Goal: Feedback & Contribution: Submit feedback/report problem

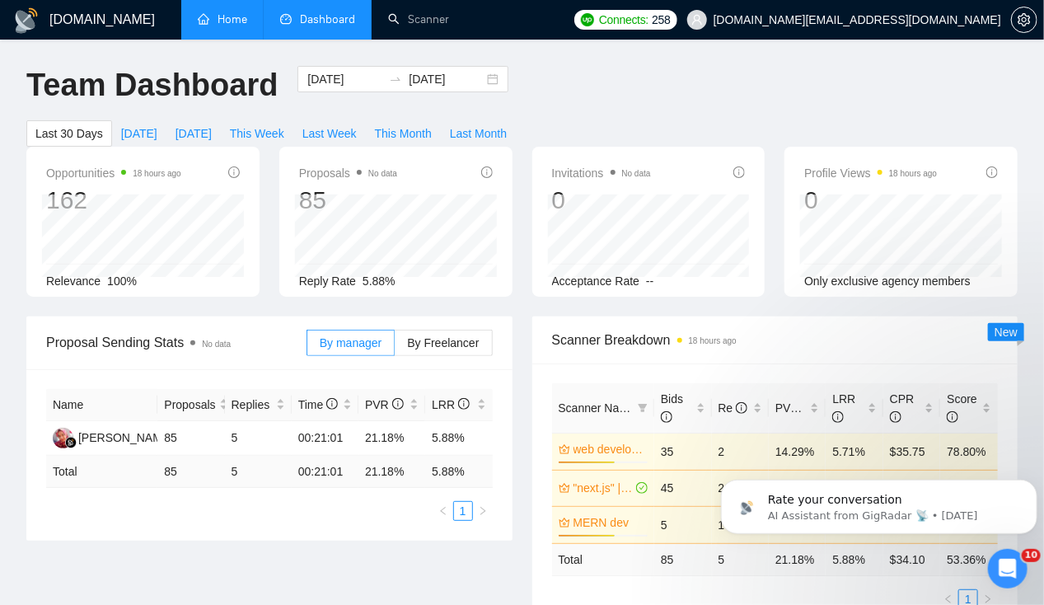
click at [235, 21] on link "Home" at bounding box center [222, 19] width 49 height 14
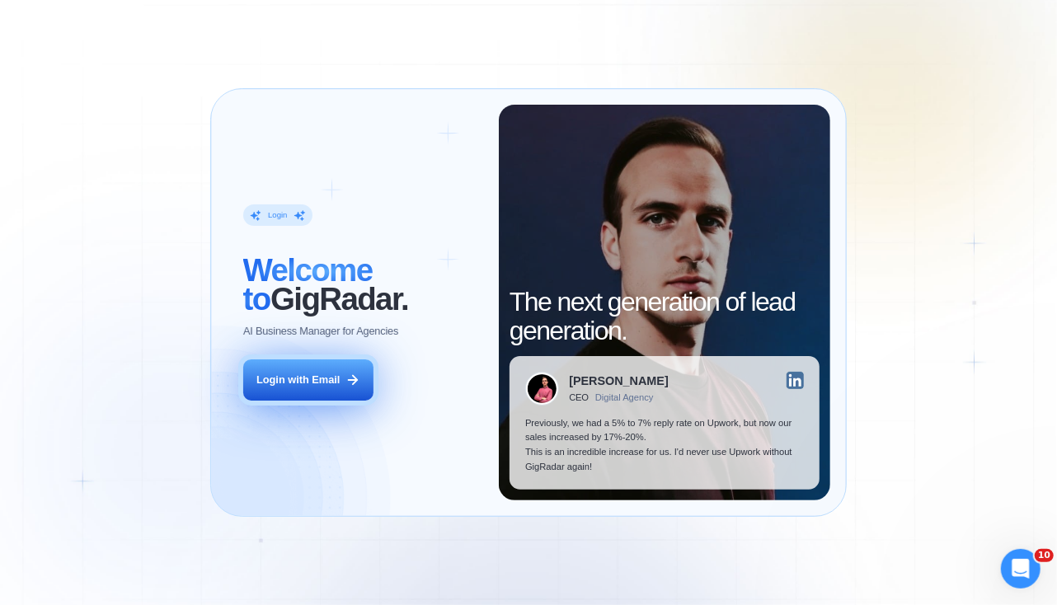
click at [310, 395] on button "Login with Email" at bounding box center [308, 379] width 131 height 41
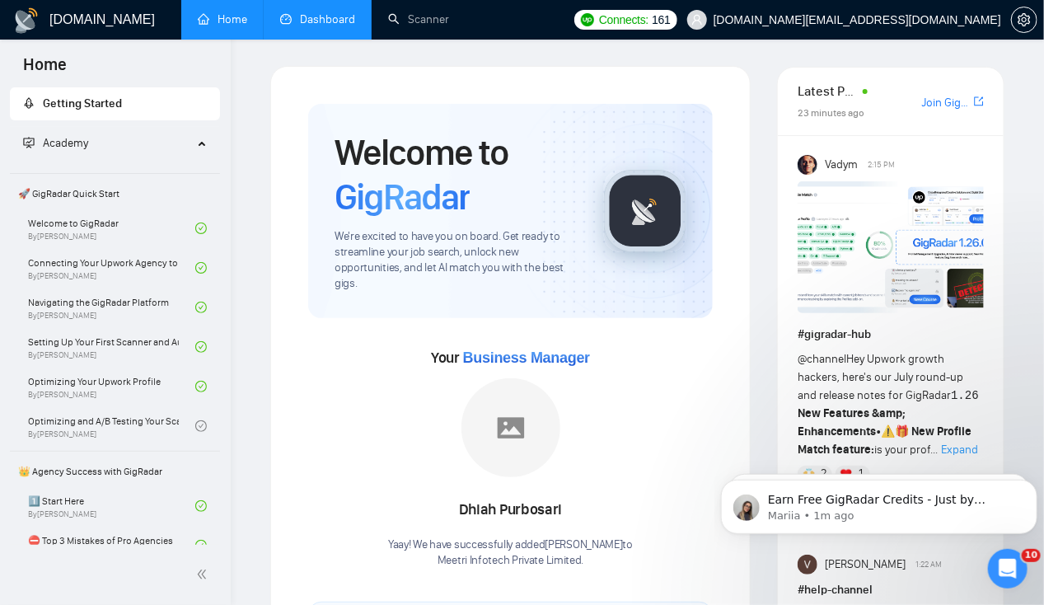
click at [312, 12] on link "Dashboard" at bounding box center [317, 19] width 75 height 14
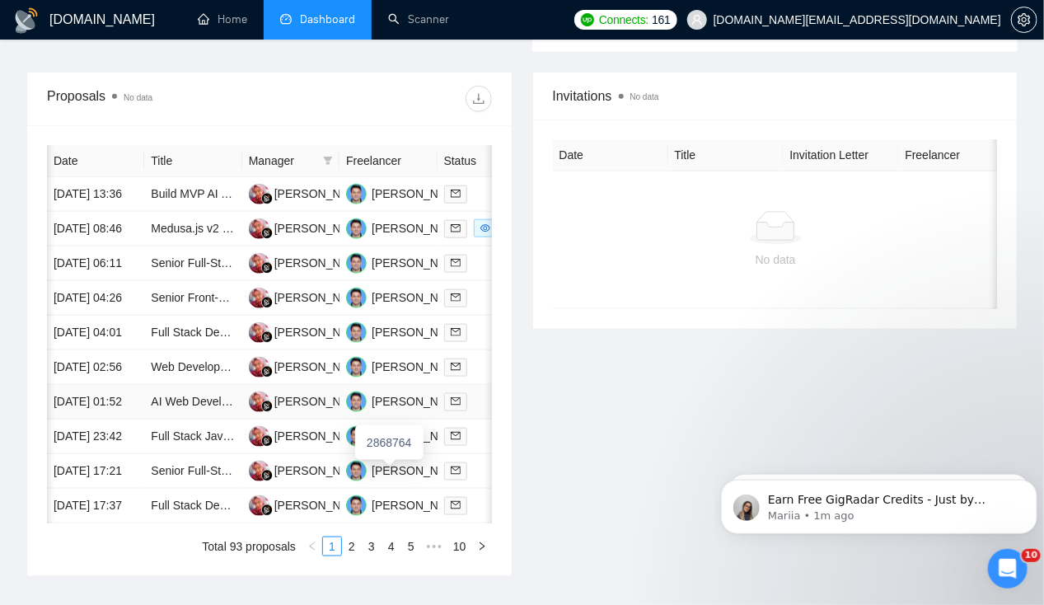
scroll to position [0, 1]
click at [82, 214] on td "[DATE] 08:46" at bounding box center [94, 229] width 97 height 35
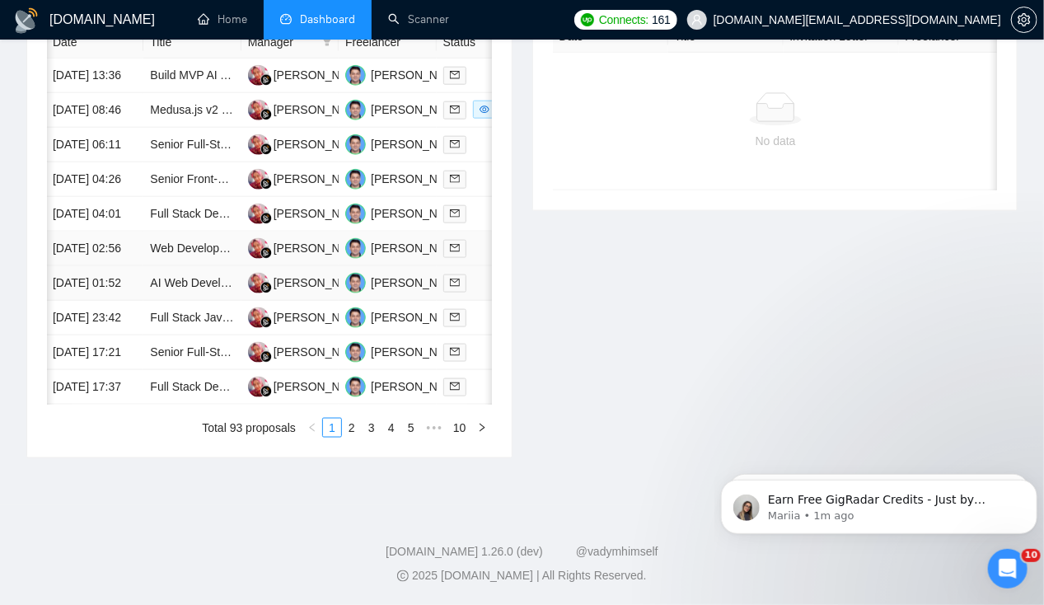
scroll to position [725, 0]
click at [92, 336] on td "[DATE] 23:42" at bounding box center [94, 318] width 97 height 35
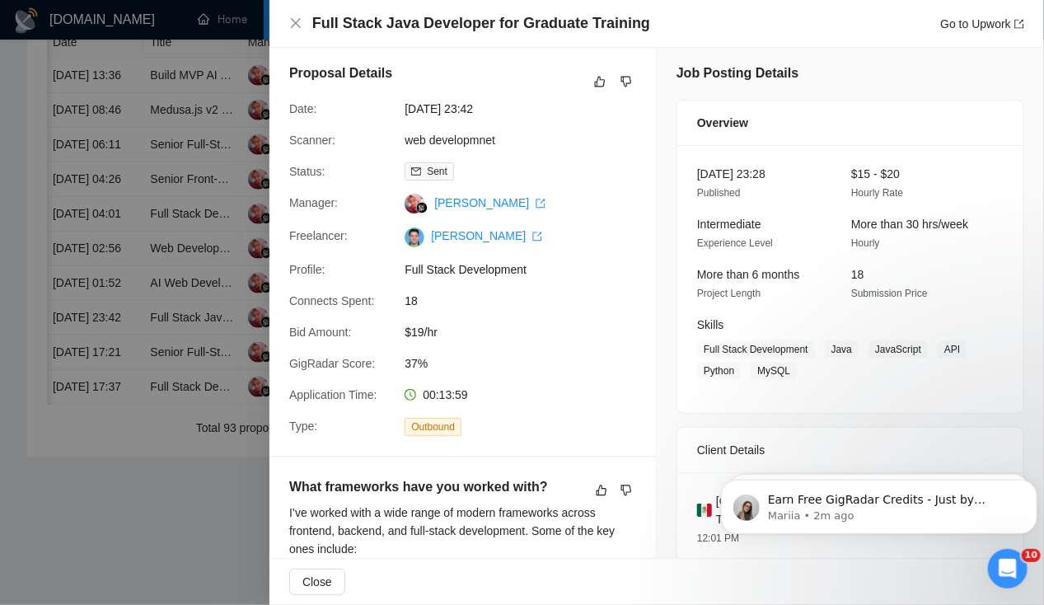
scroll to position [0, 0]
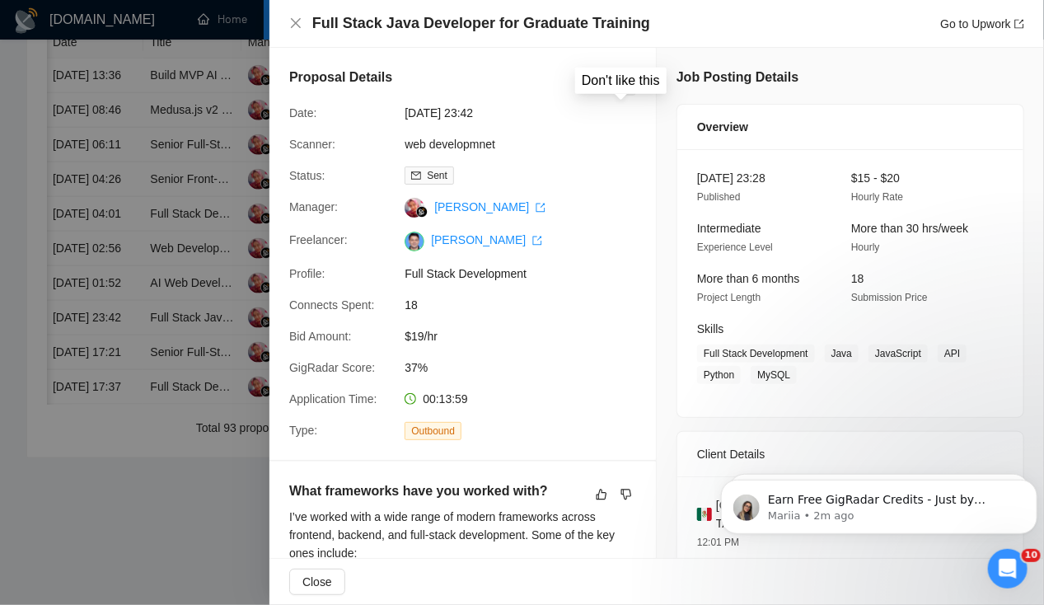
click at [621, 89] on icon "dislike" at bounding box center [627, 85] width 12 height 13
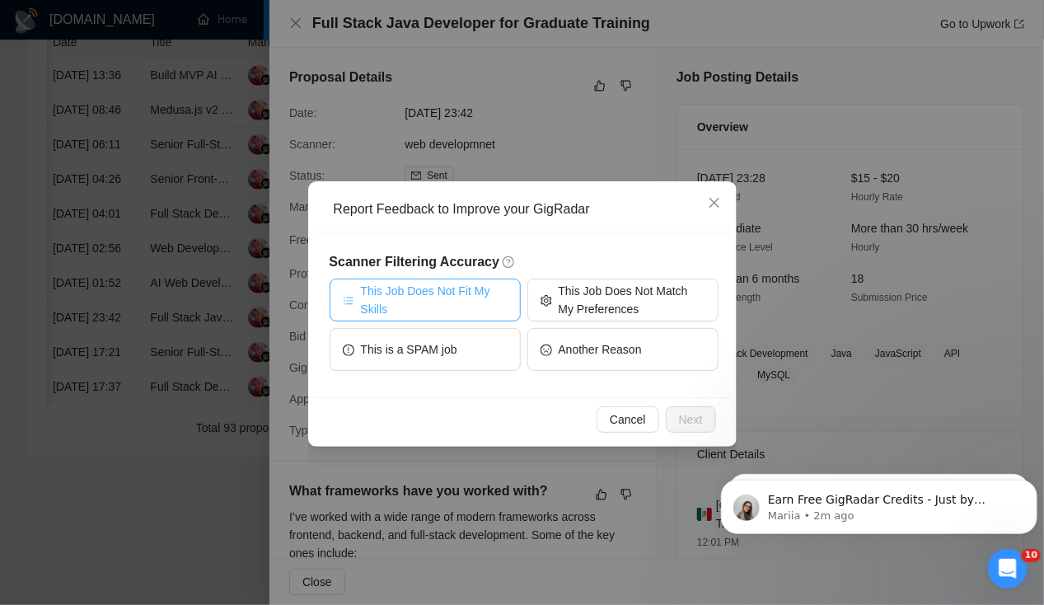
click at [488, 308] on span "This Job Does Not Fit My Skills" at bounding box center [434, 300] width 147 height 36
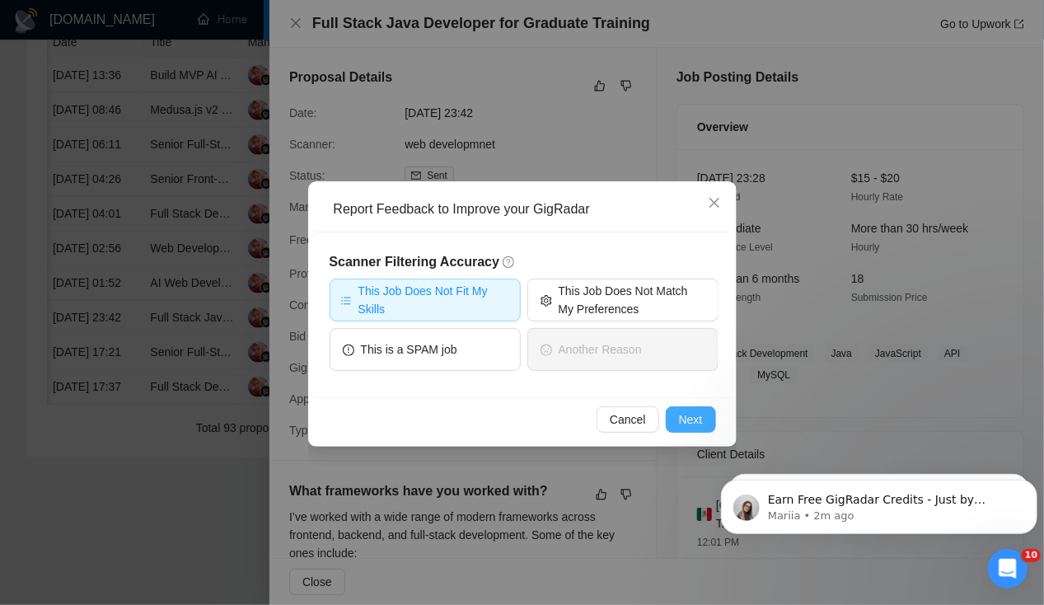
click at [690, 425] on span "Next" at bounding box center [691, 420] width 24 height 18
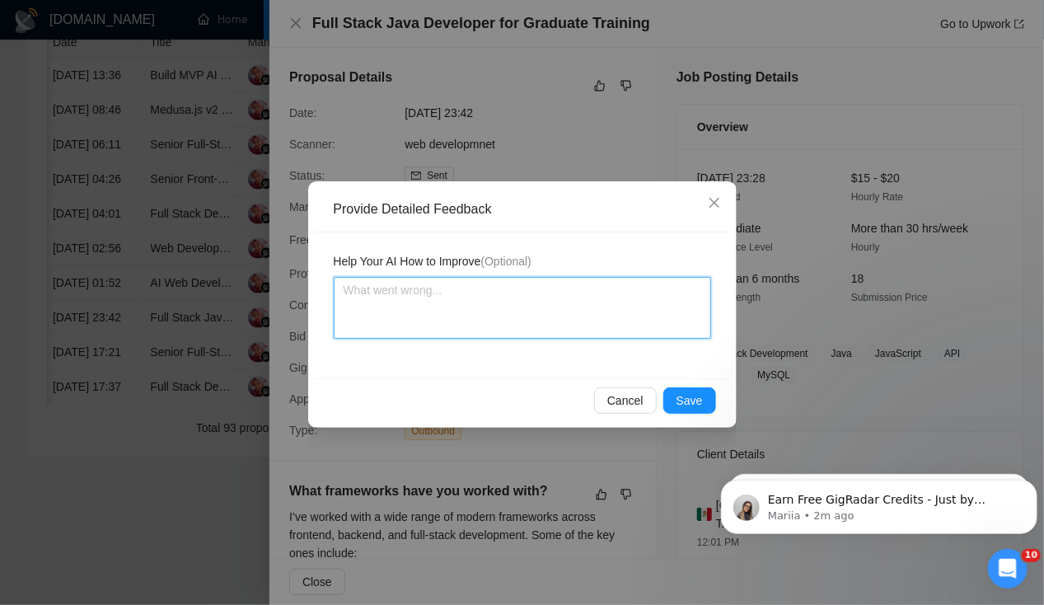
click at [490, 313] on textarea at bounding box center [523, 308] width 378 height 62
type textarea "T"
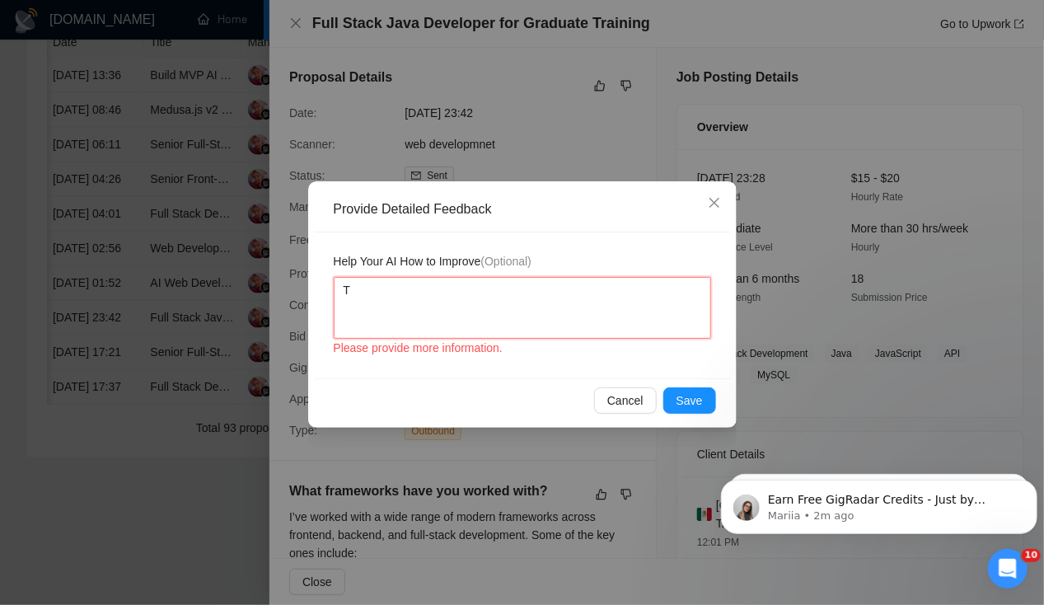
type textarea "Th"
type textarea "The"
type textarea "They"
type textarea "They ar"
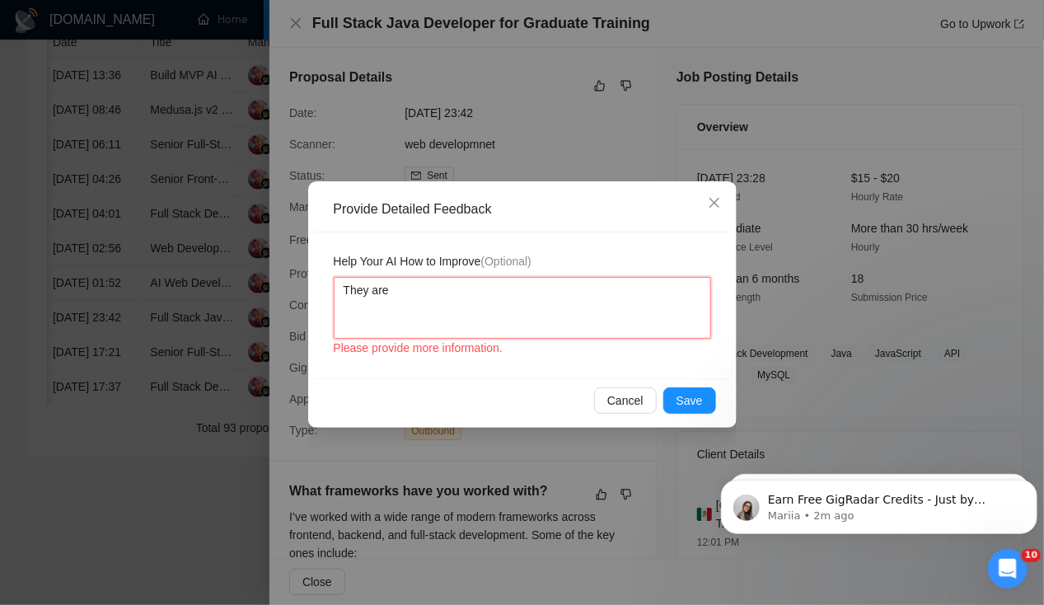
type textarea "They are"
type textarea "They are l"
type textarea "They are lo"
type textarea "They are loo"
type textarea "They are look"
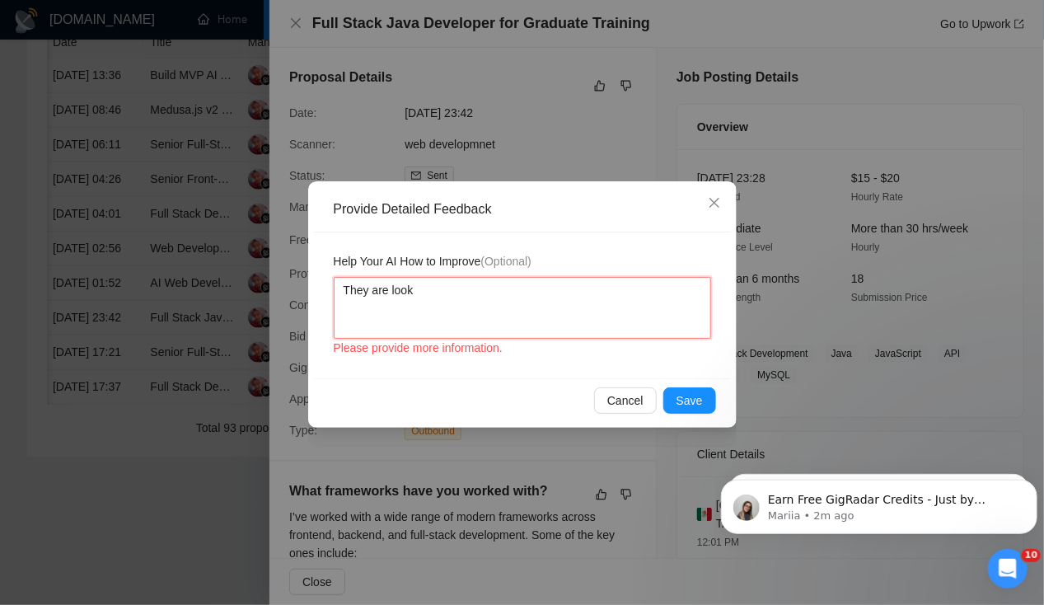
type textarea "They are looki"
type textarea "They are lookin"
type textarea "They are looking"
type textarea "They are looking f"
type textarea "They are looking fo"
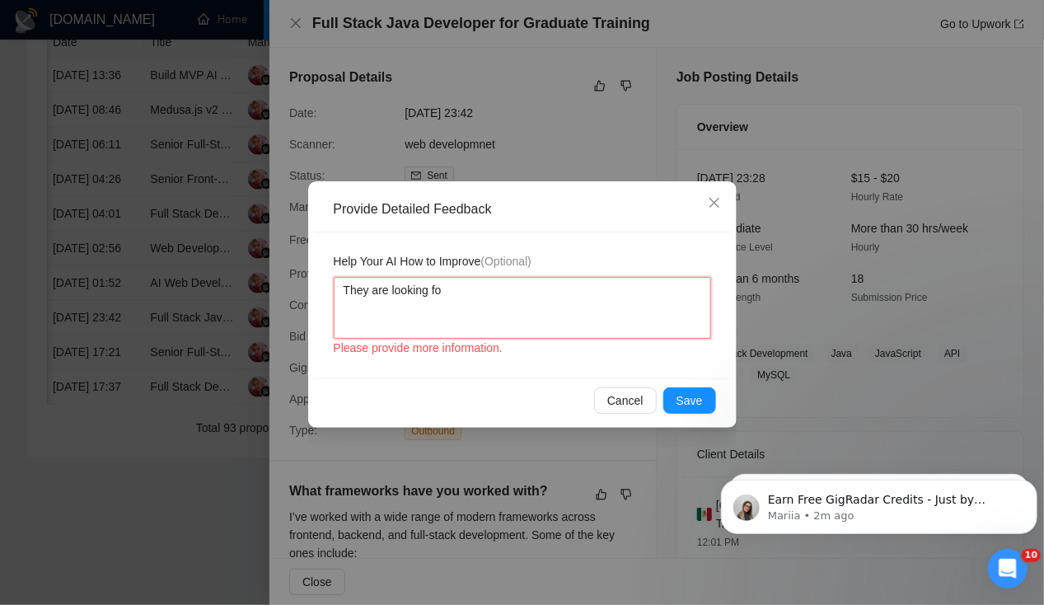
type textarea "They are looking for"
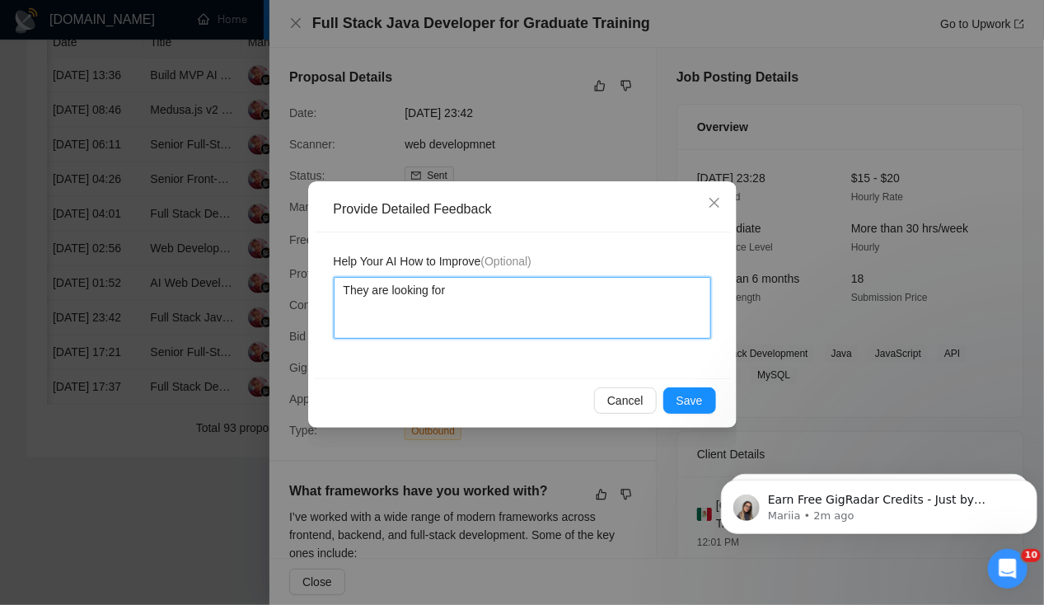
type textarea "They are looking for"
type textarea "They are looking for t"
type textarea "They are looking for tr"
type textarea "They are looking for tra"
type textarea "They are looking for trai"
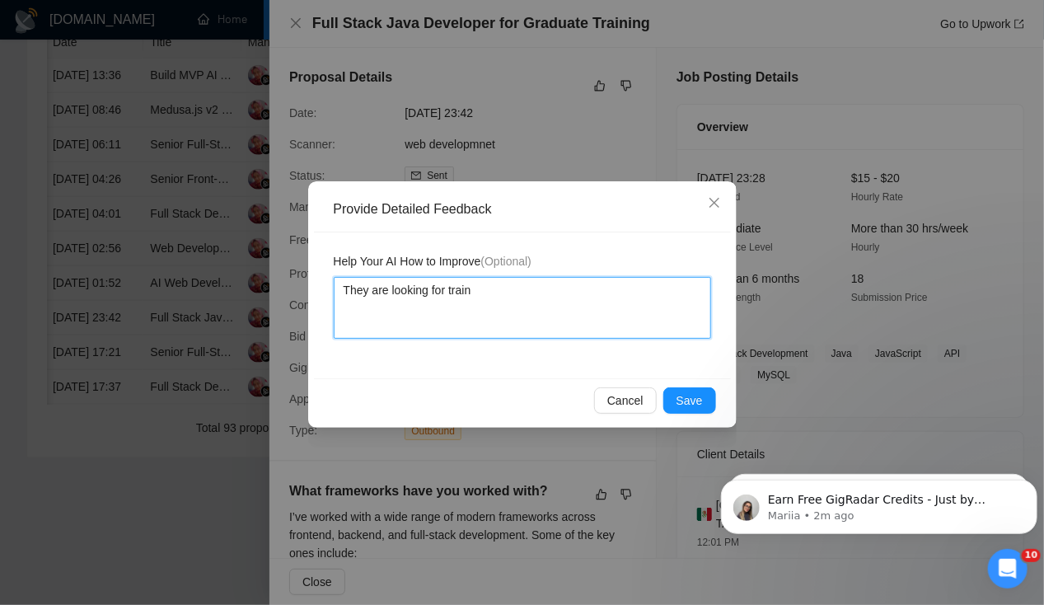
type textarea "They are looking for traini"
type textarea "They are looking for trainin"
type textarea "They are looking for training"
type textarea "They are looking for training s"
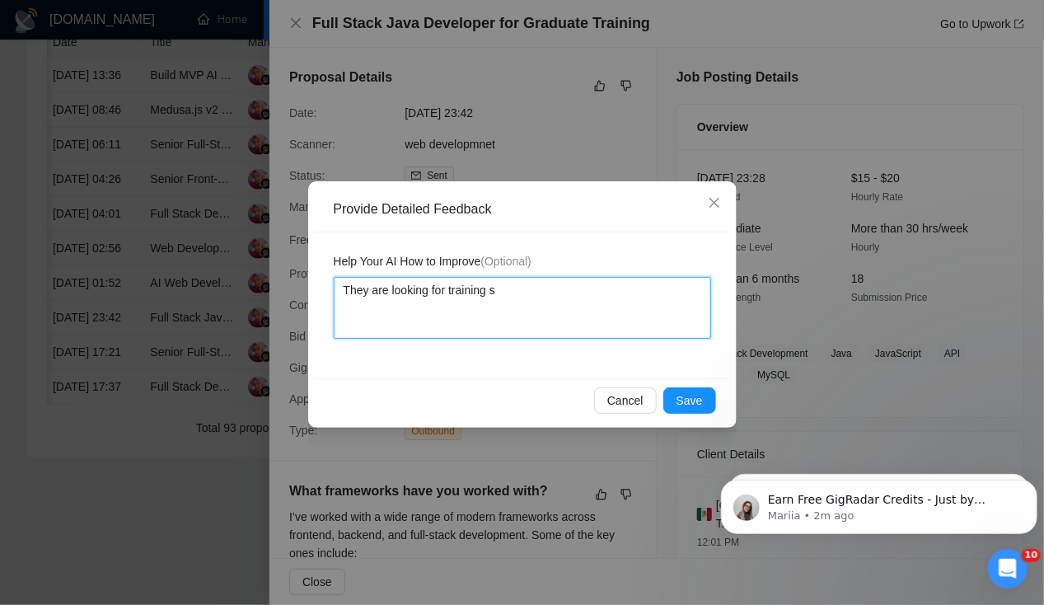
type textarea "They are looking for training so"
type textarea "They are looking for training some"
type textarea "They are looking for training some g"
type textarea "They are looking for training some gr"
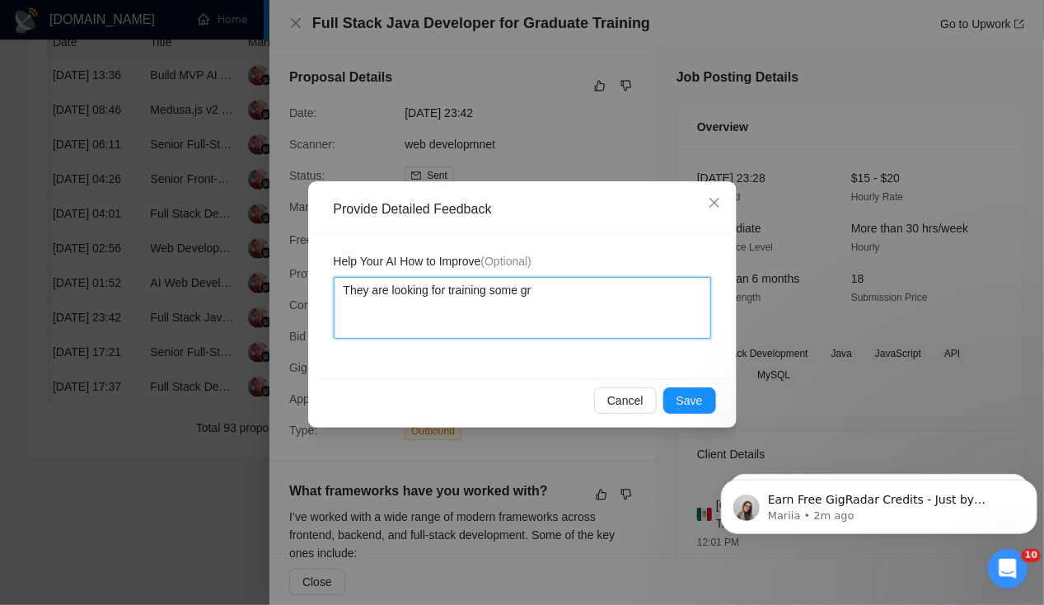
type textarea "They are looking for training some gra"
type textarea "They are looking for training some grad"
type textarea "They are looking for training some gradu"
type textarea "They are looking for training some gradua"
type textarea "They are looking for training some graduat"
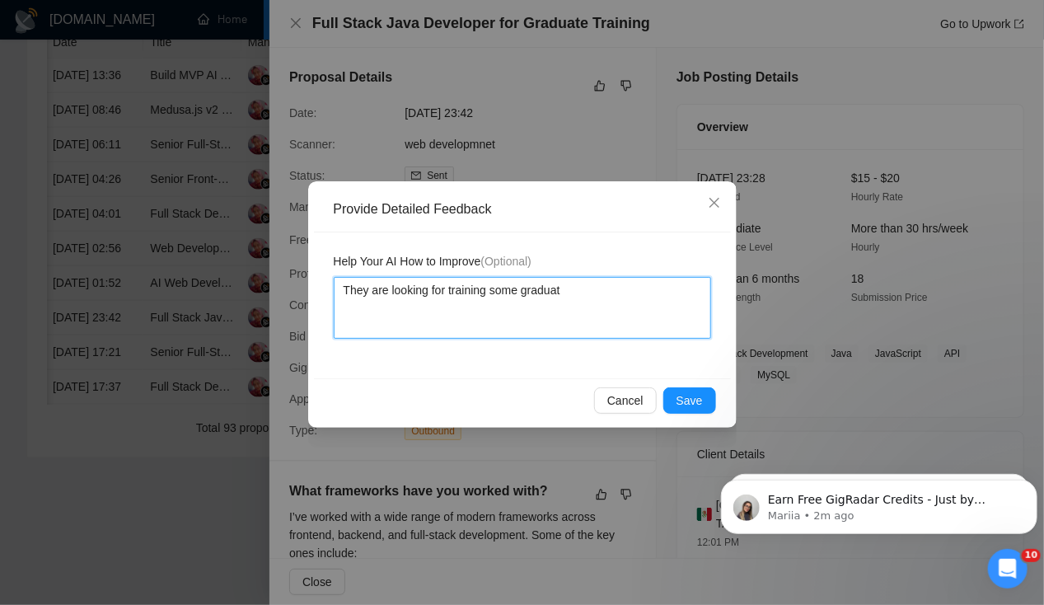
type textarea "They are looking for training some graduate"
type textarea "They are looking for training some graduates"
type textarea "They are looking for training some graduates."
type textarea "They are looking for training some graduates. W"
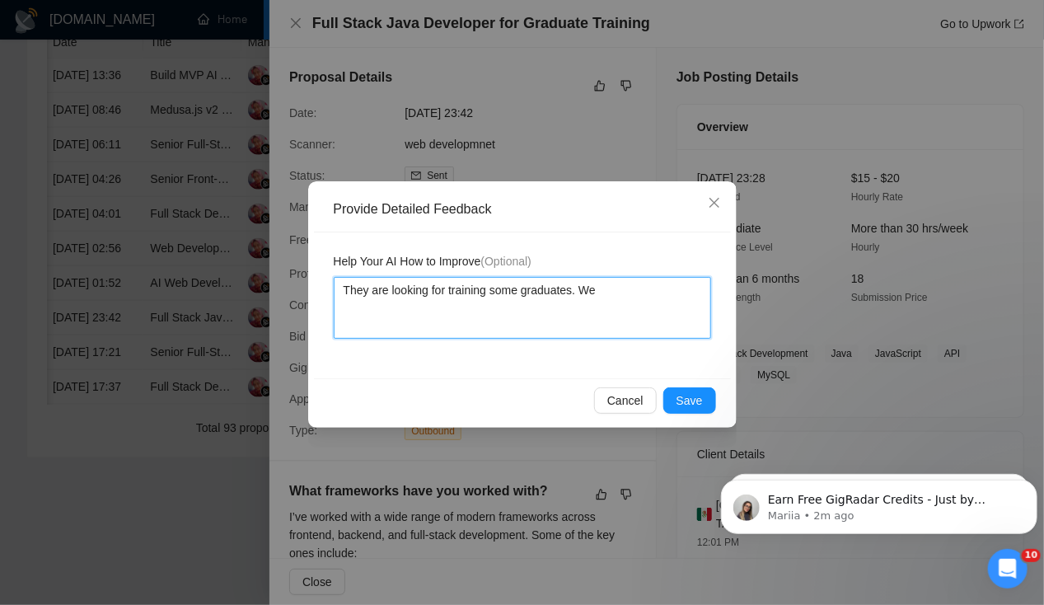
type textarea "They are looking for training some graduates. We"
type textarea "They are looking for training some graduates. We a"
type textarea "They are looking for training some graduates. We ar"
type textarea "They are looking for training some graduates. We are"
type textarea "They are looking for training some graduates. We are n"
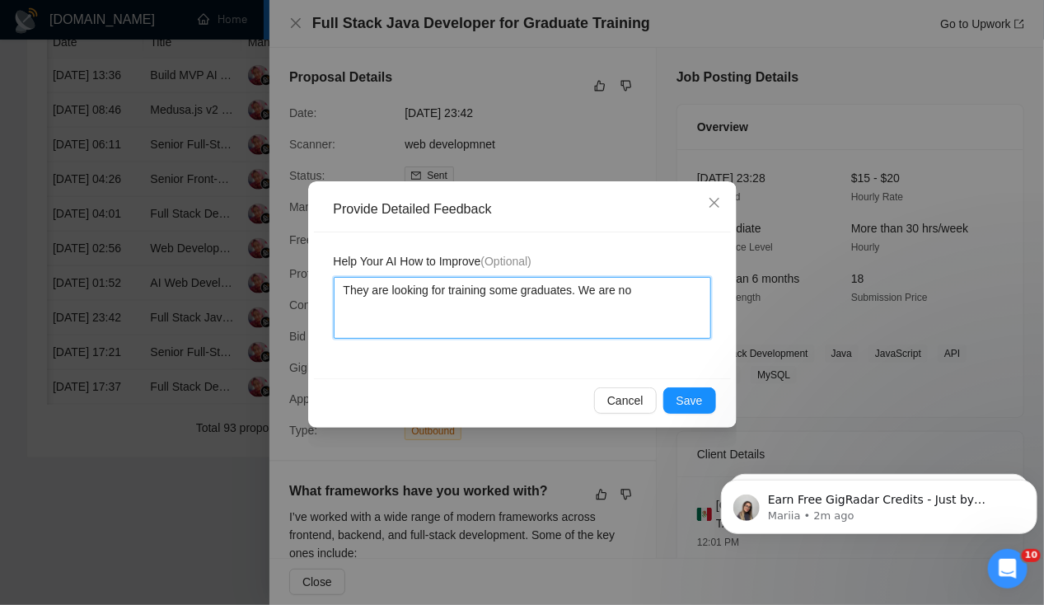
type textarea "They are looking for training some graduates. We are not"
type textarea "They are looking for training some graduates. We are no"
type textarea "They are looking for training some graduates. We are"
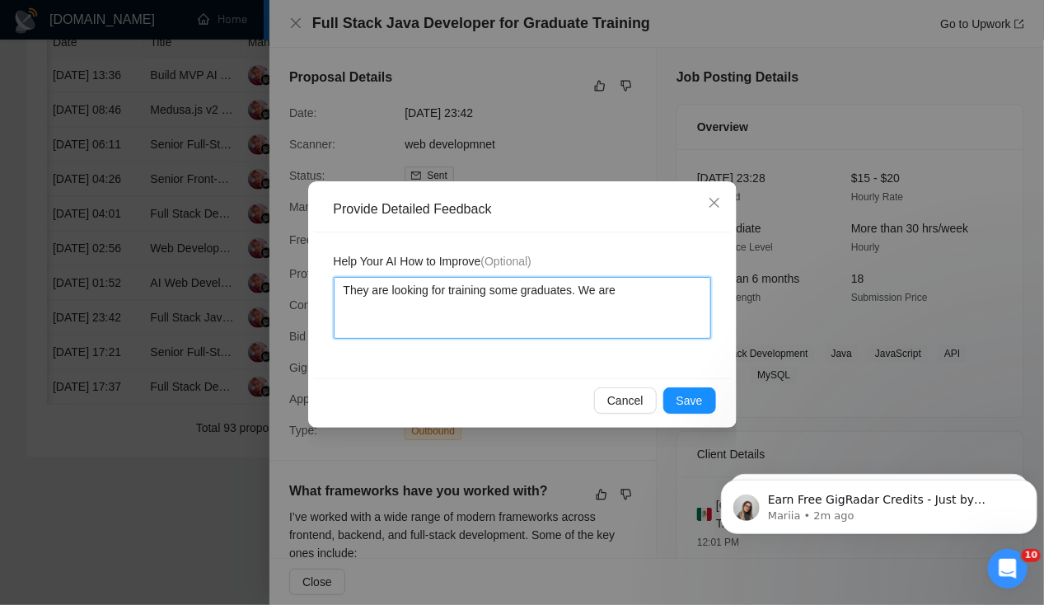
type textarea "They are looking for training some graduates. We are"
type textarea "They are looking for training some graduates. We ar"
type textarea "They are looking for training some graduates. We"
type textarea "They are looking for training some graduates. W"
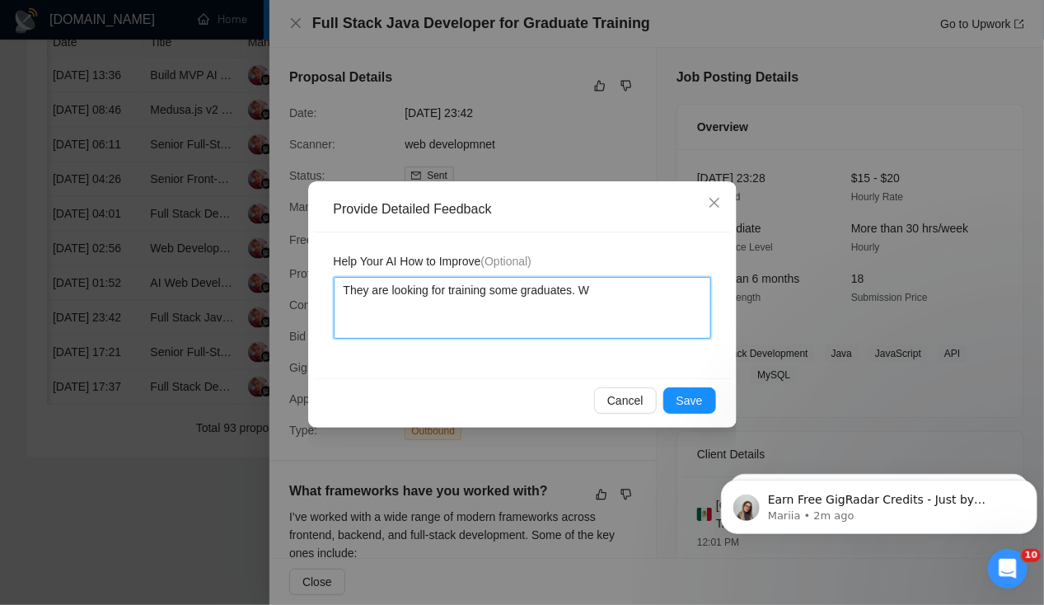
type textarea "They are looking for training some graduates."
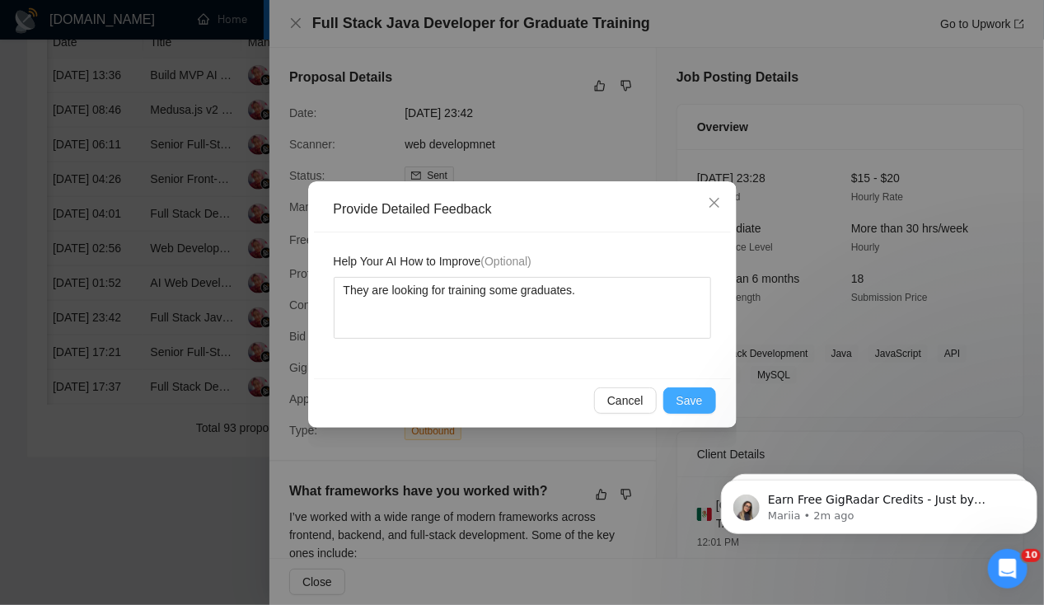
click at [712, 401] on button "Save" at bounding box center [690, 400] width 53 height 26
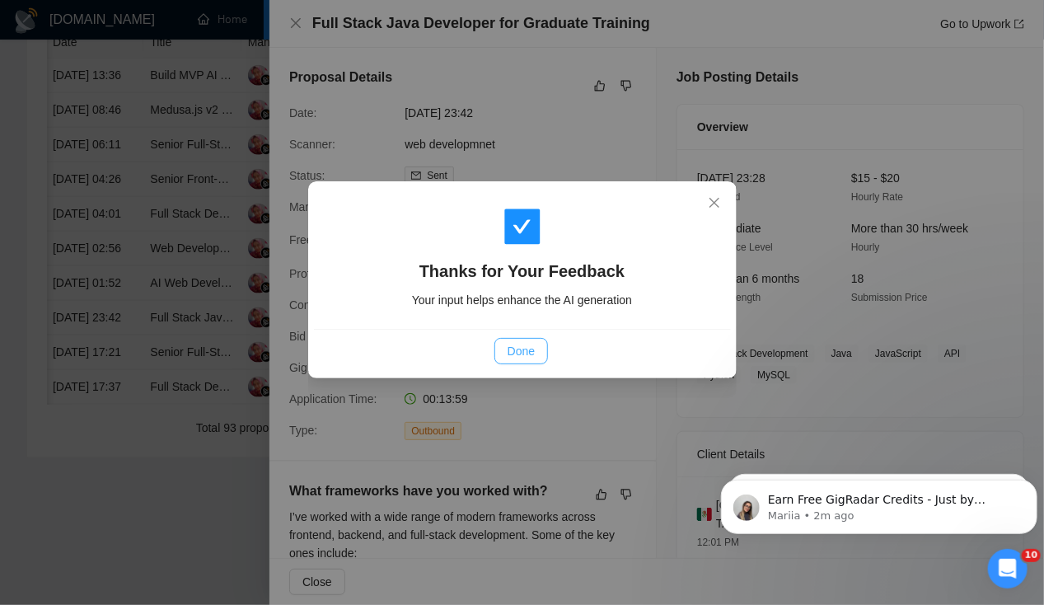
click at [519, 358] on span "Done" at bounding box center [521, 351] width 27 height 18
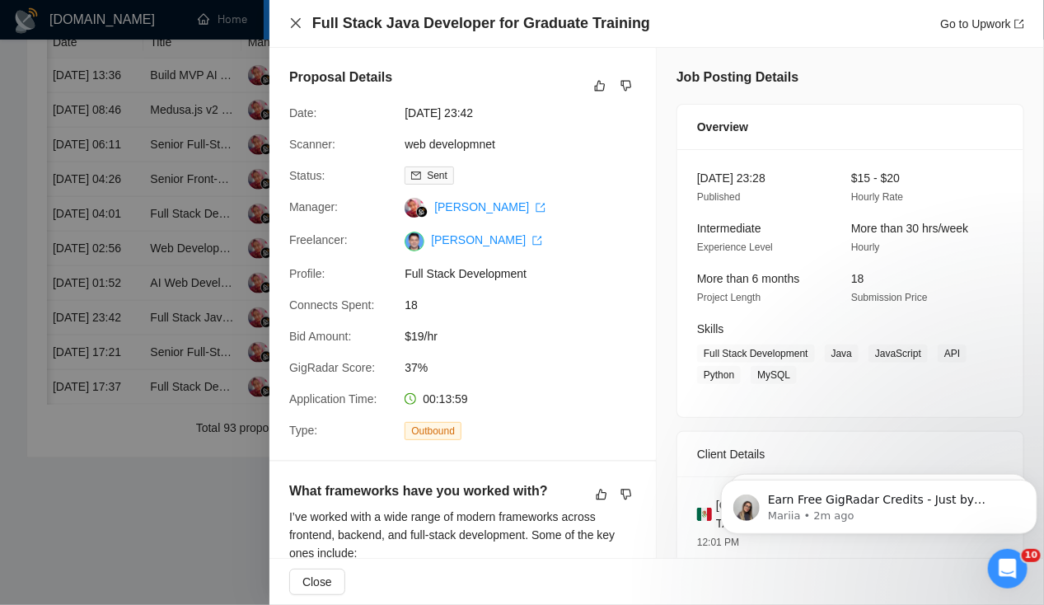
click at [298, 26] on icon "close" at bounding box center [295, 22] width 13 height 13
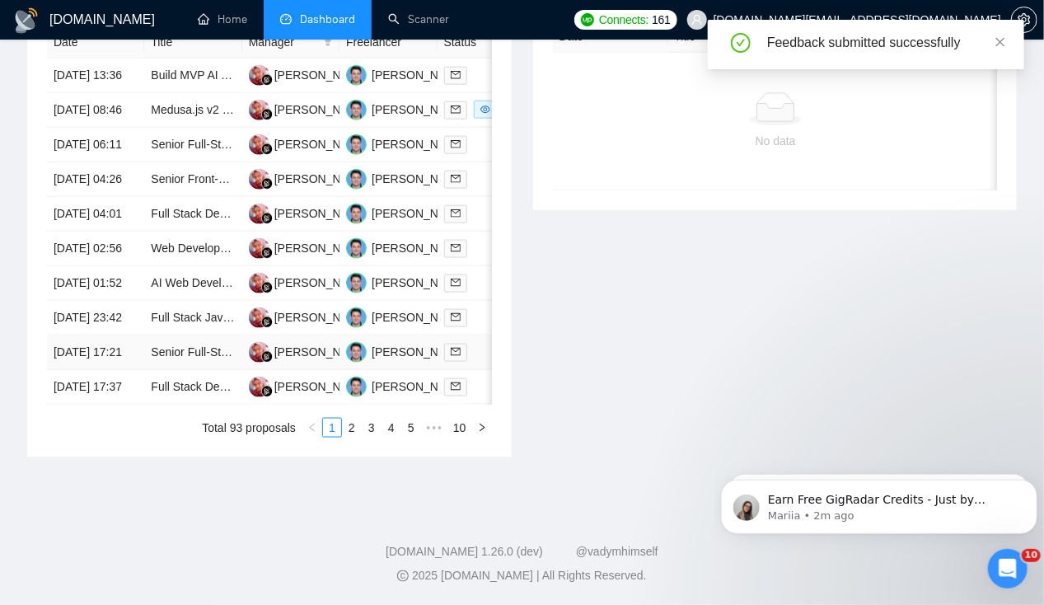
scroll to position [765, 0]
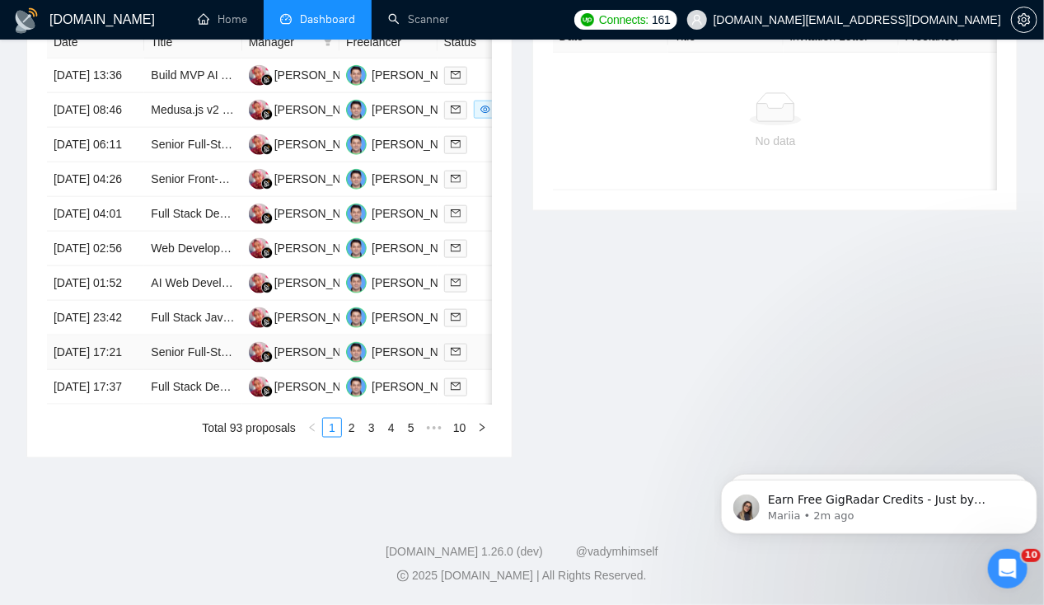
click at [122, 370] on td "[DATE] 17:21" at bounding box center [95, 353] width 97 height 35
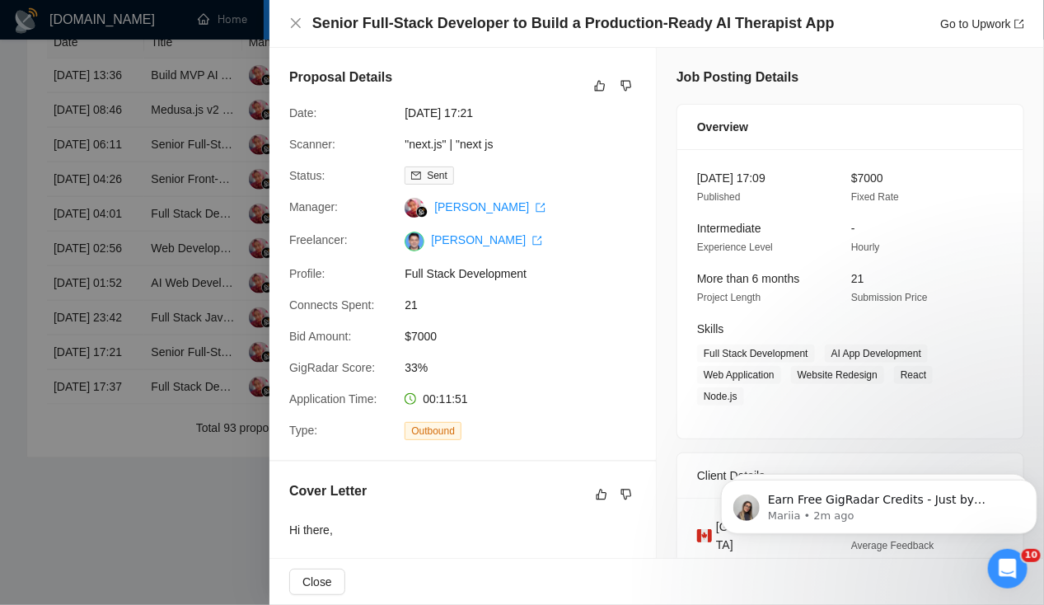
click at [93, 336] on div at bounding box center [522, 302] width 1044 height 605
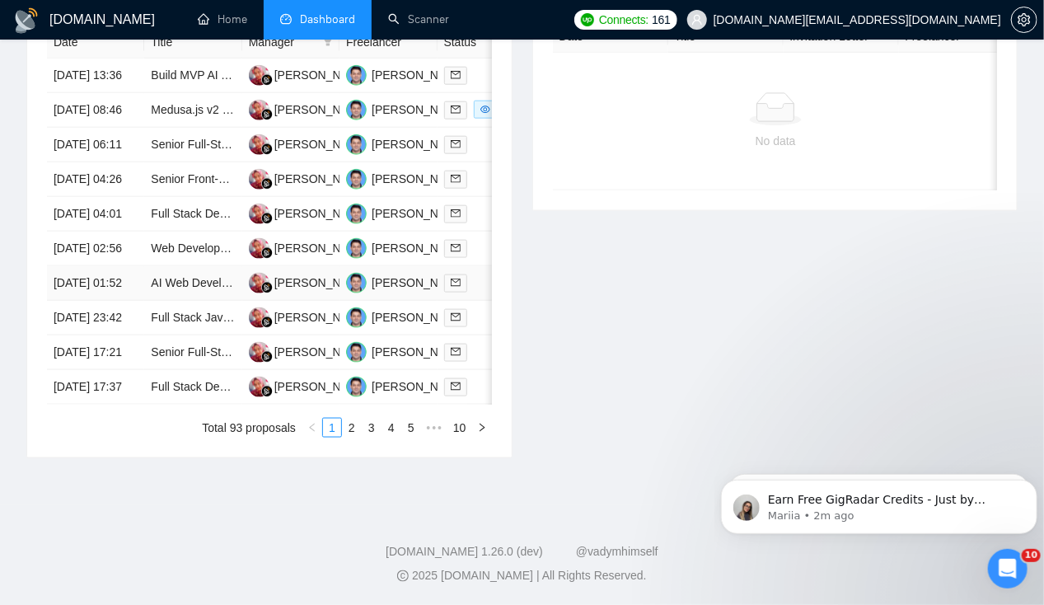
click at [95, 290] on td "[DATE] 01:52" at bounding box center [95, 283] width 97 height 35
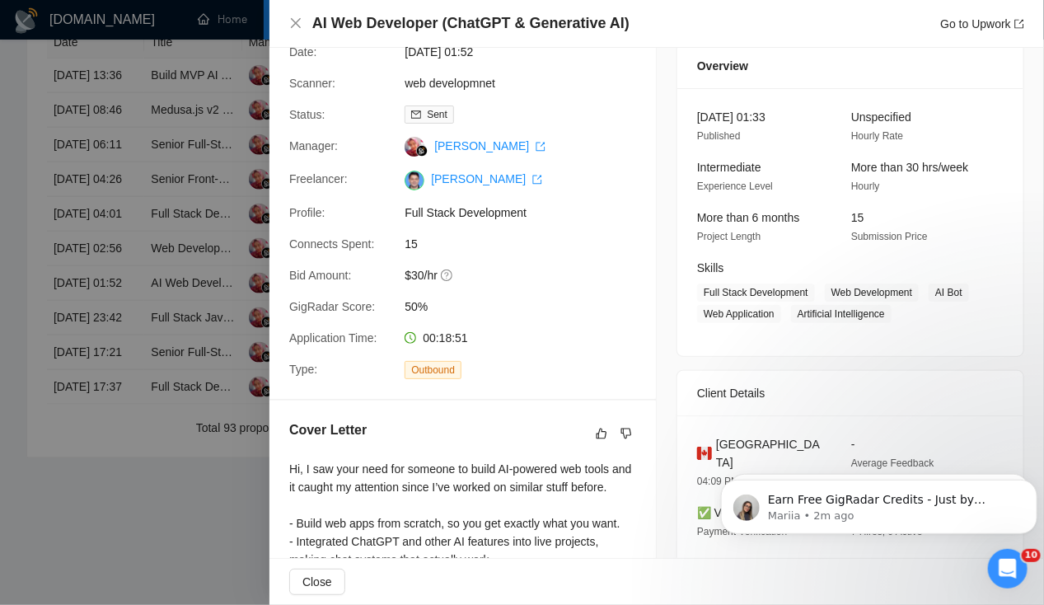
scroll to position [0, 0]
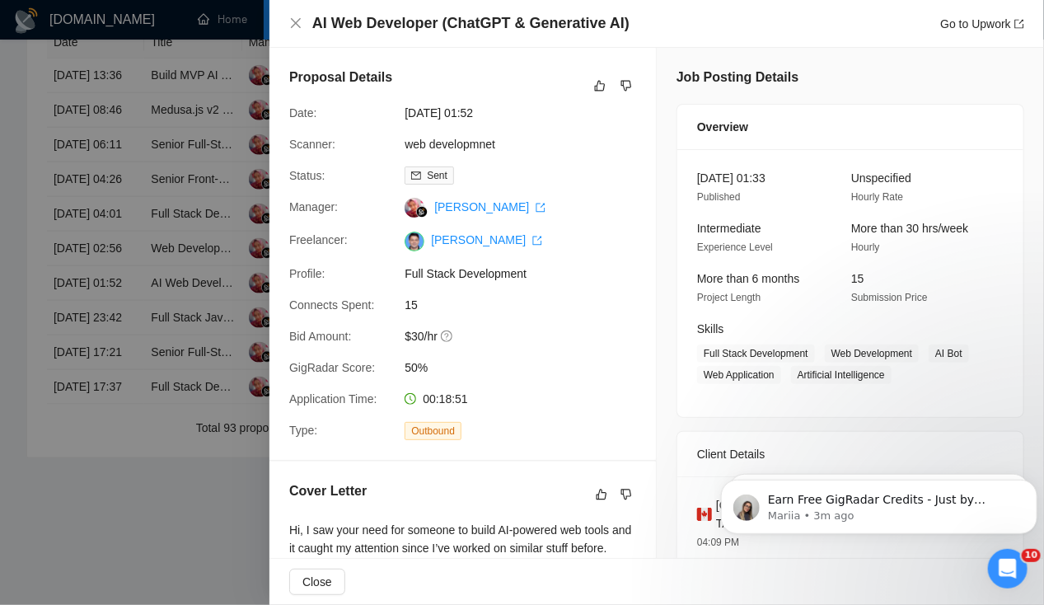
click at [77, 257] on div at bounding box center [522, 302] width 1044 height 605
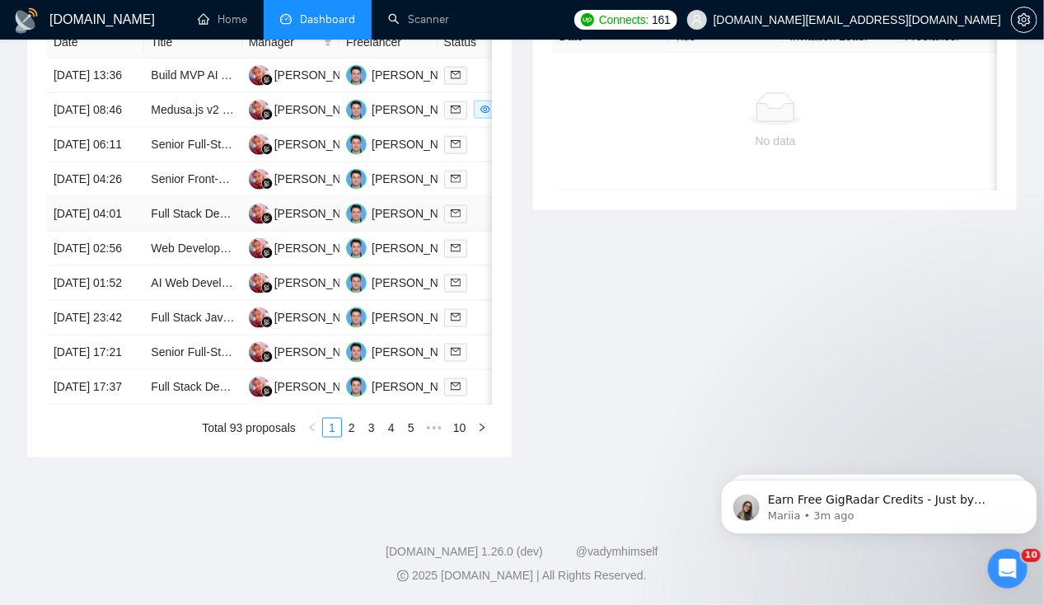
click at [71, 197] on td "[DATE] 04:01" at bounding box center [95, 214] width 97 height 35
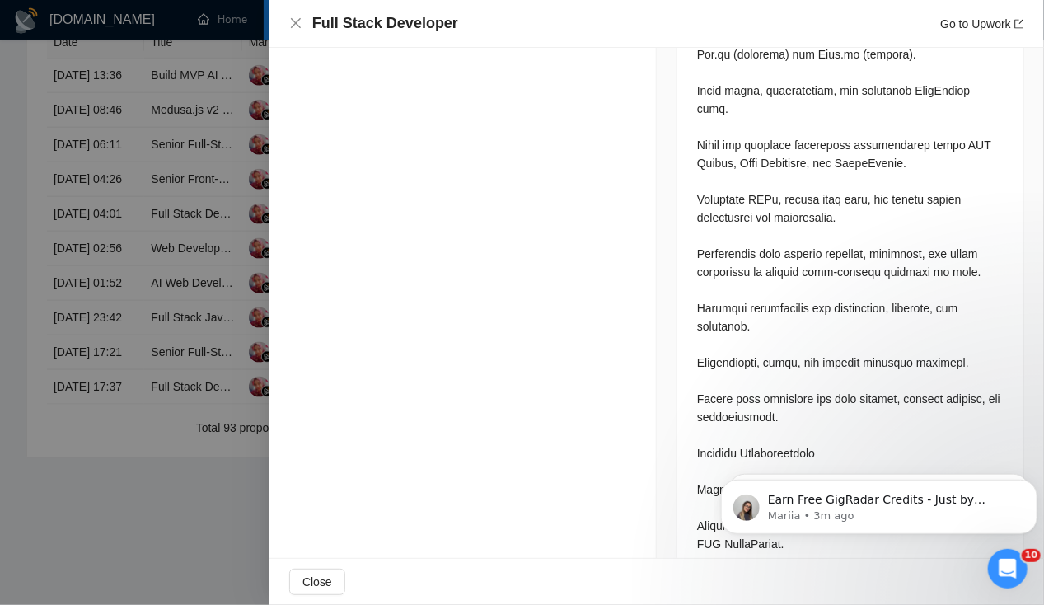
scroll to position [955, 0]
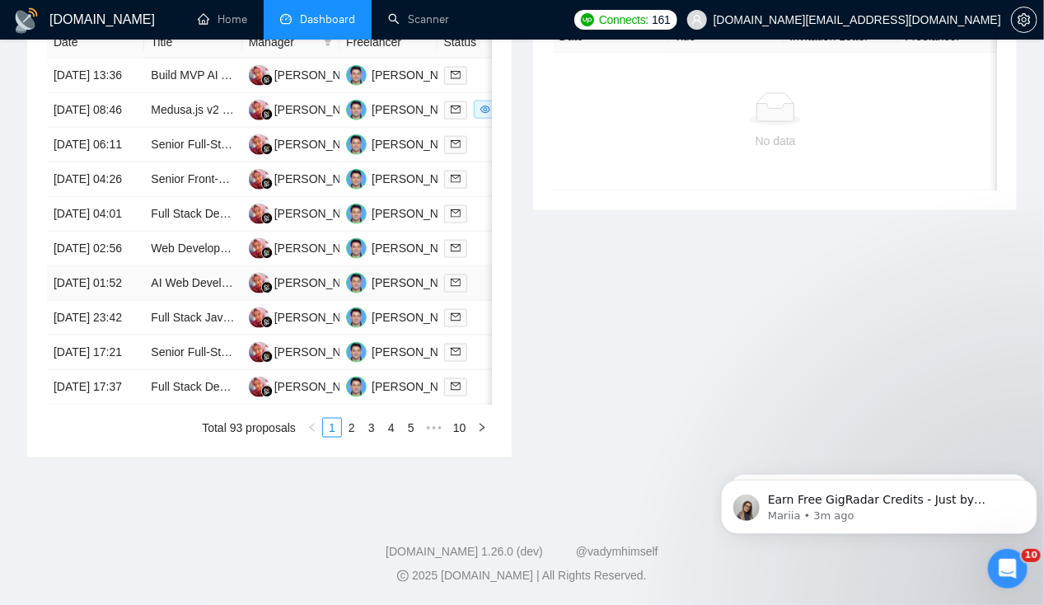
click at [87, 293] on td "[DATE] 01:52" at bounding box center [95, 283] width 97 height 35
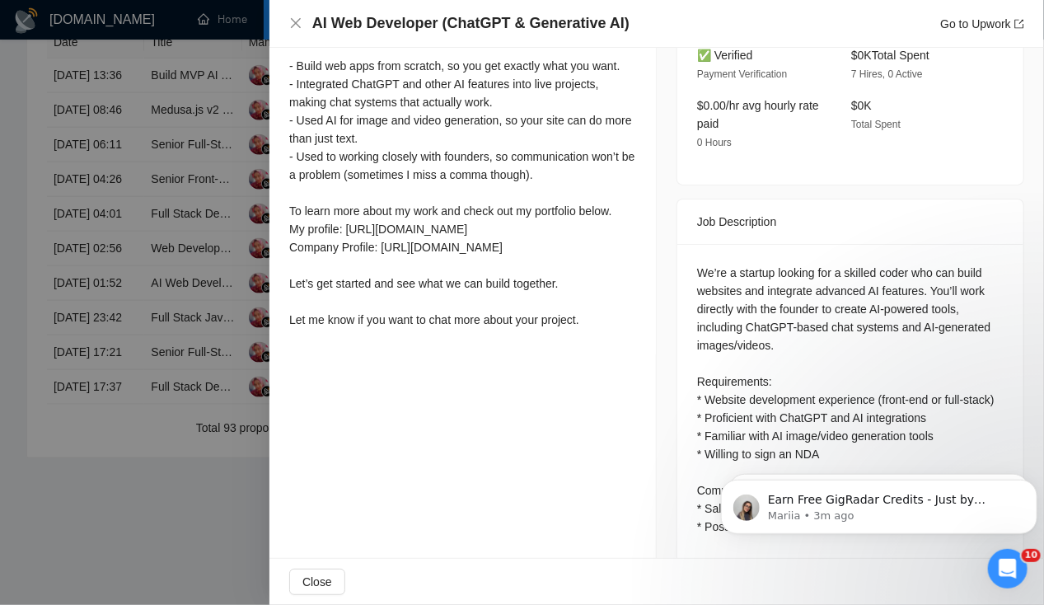
click at [90, 237] on div at bounding box center [522, 302] width 1044 height 605
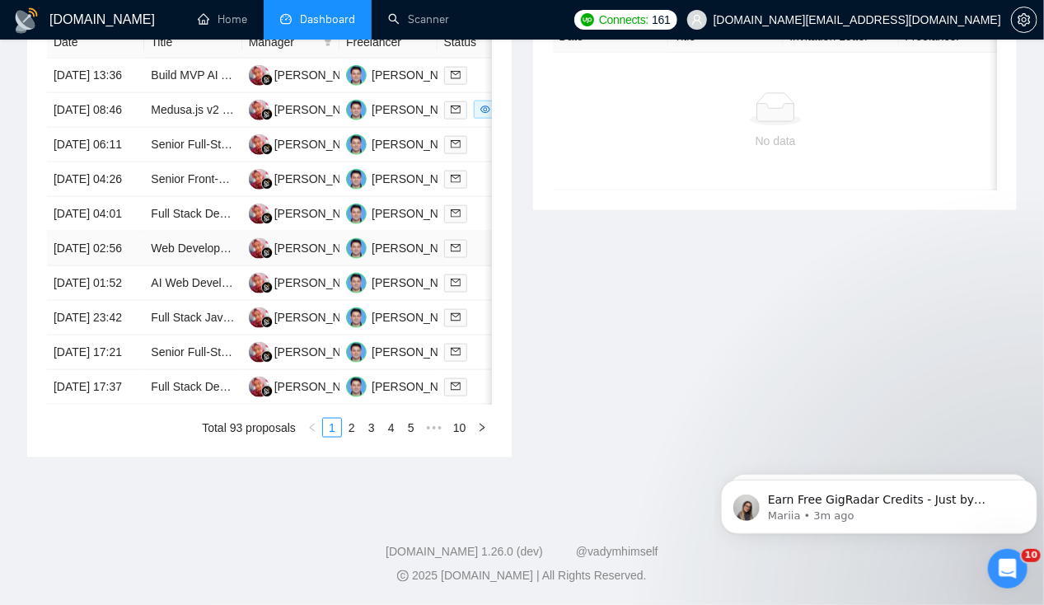
click at [93, 242] on td "[DATE] 02:56" at bounding box center [95, 249] width 97 height 35
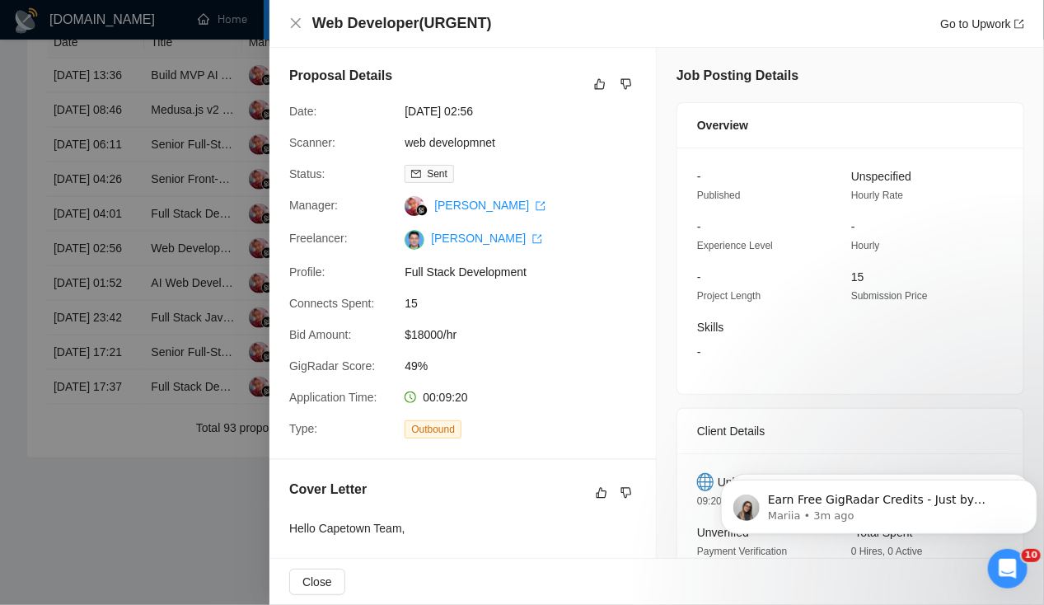
scroll to position [2, 0]
click at [624, 84] on icon "dislike" at bounding box center [627, 83] width 12 height 13
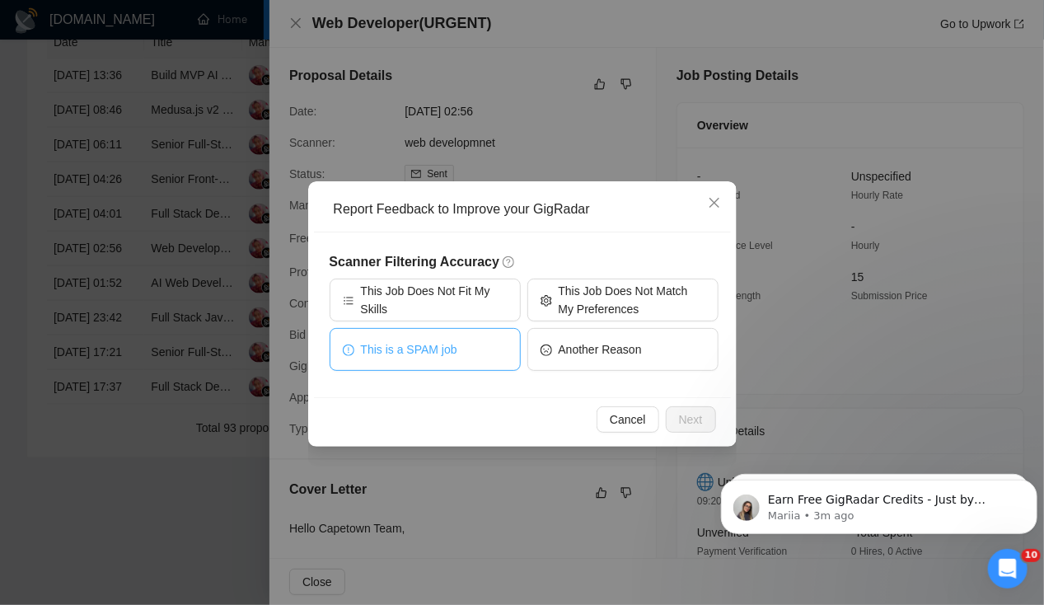
click at [473, 358] on button "This is a SPAM job" at bounding box center [425, 349] width 191 height 43
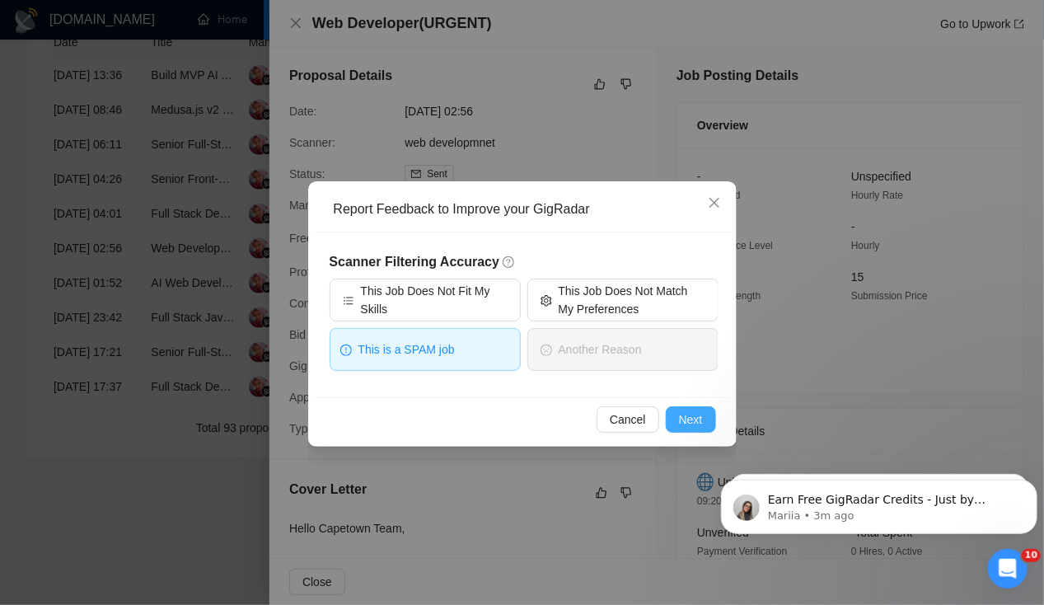
click at [696, 417] on span "Next" at bounding box center [691, 420] width 24 height 18
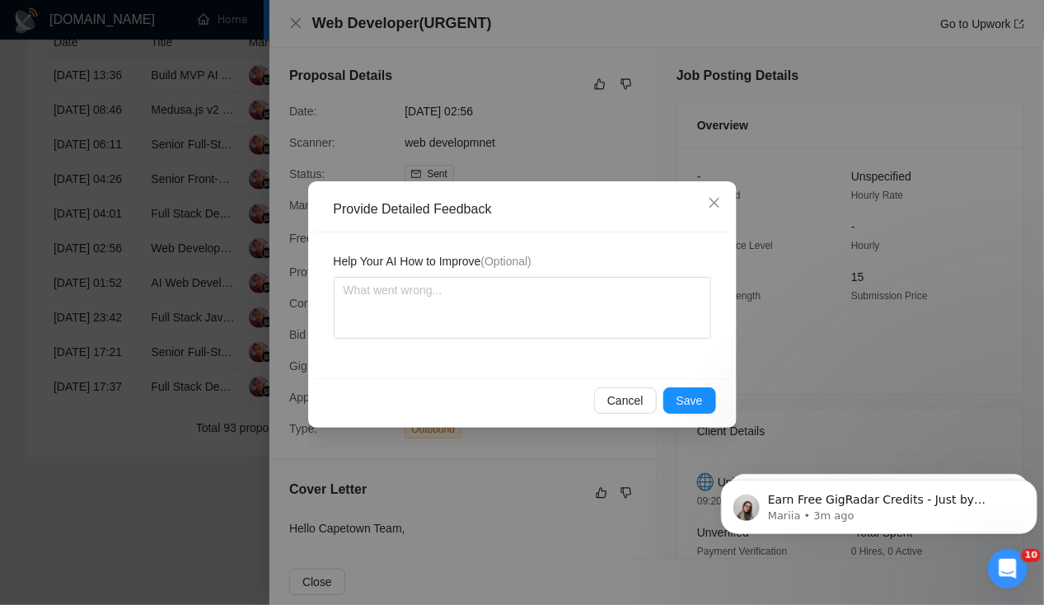
click at [298, 23] on div "Provide Detailed Feedback Help Your AI How to Improve (Optional) Cancel Save" at bounding box center [522, 302] width 1044 height 605
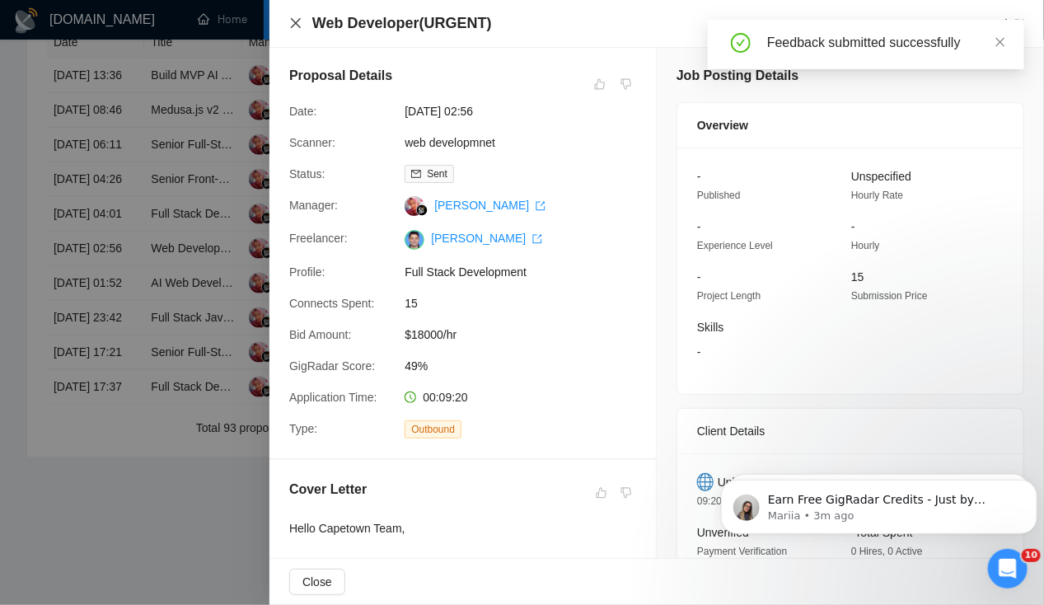
click at [295, 23] on icon "close" at bounding box center [296, 23] width 10 height 10
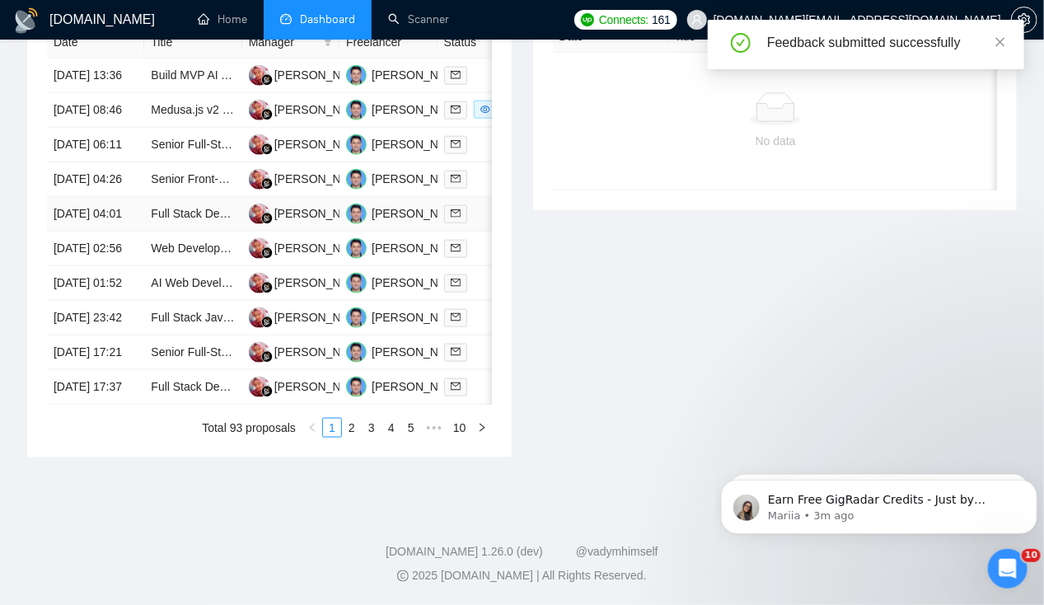
click at [83, 197] on td "[DATE] 04:01" at bounding box center [95, 214] width 97 height 35
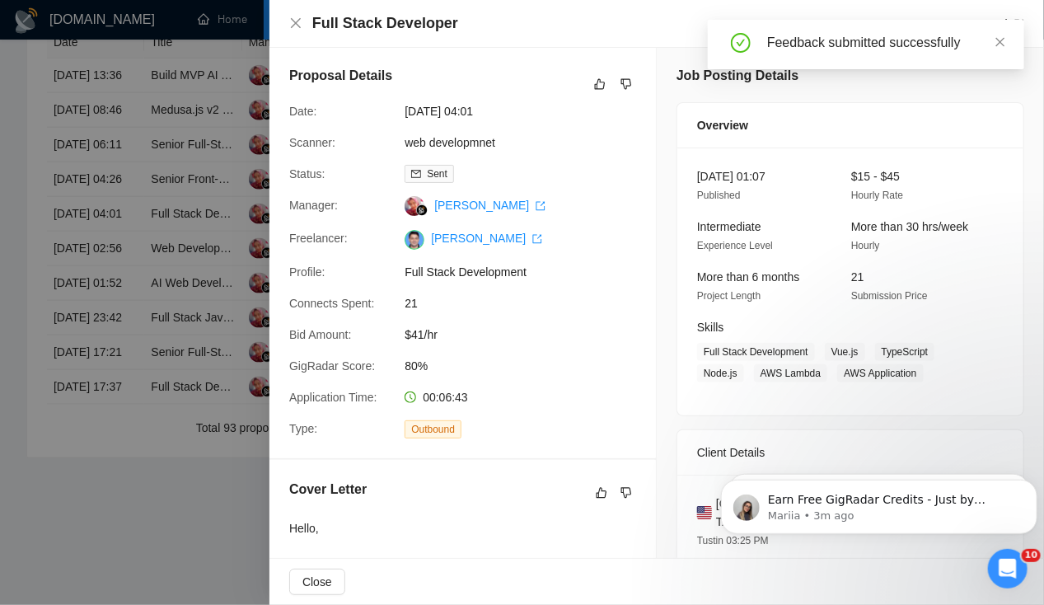
click at [90, 244] on div at bounding box center [522, 302] width 1044 height 605
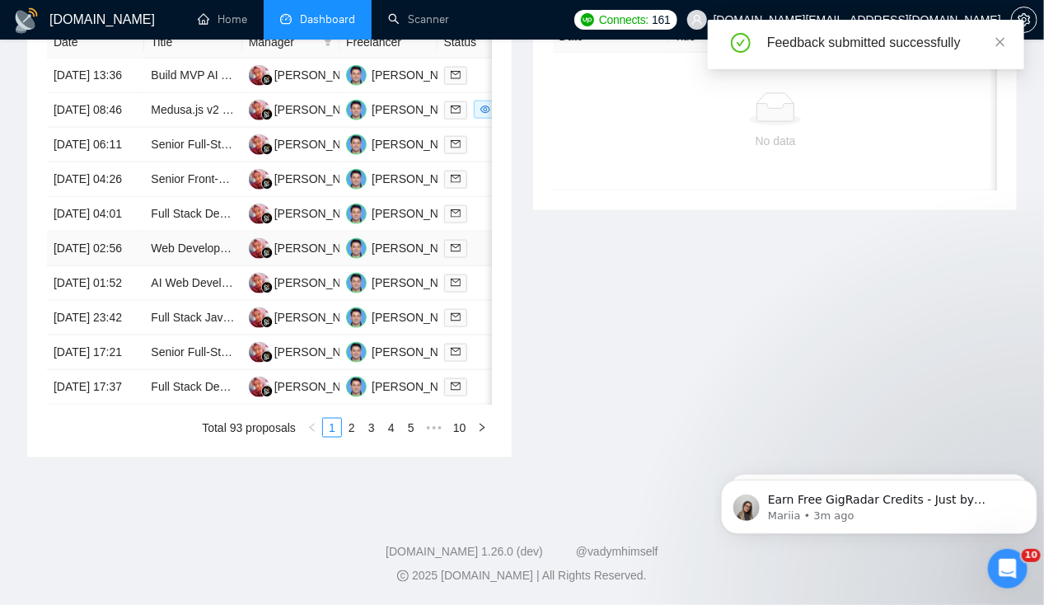
click at [90, 244] on td "[DATE] 02:56" at bounding box center [95, 249] width 97 height 35
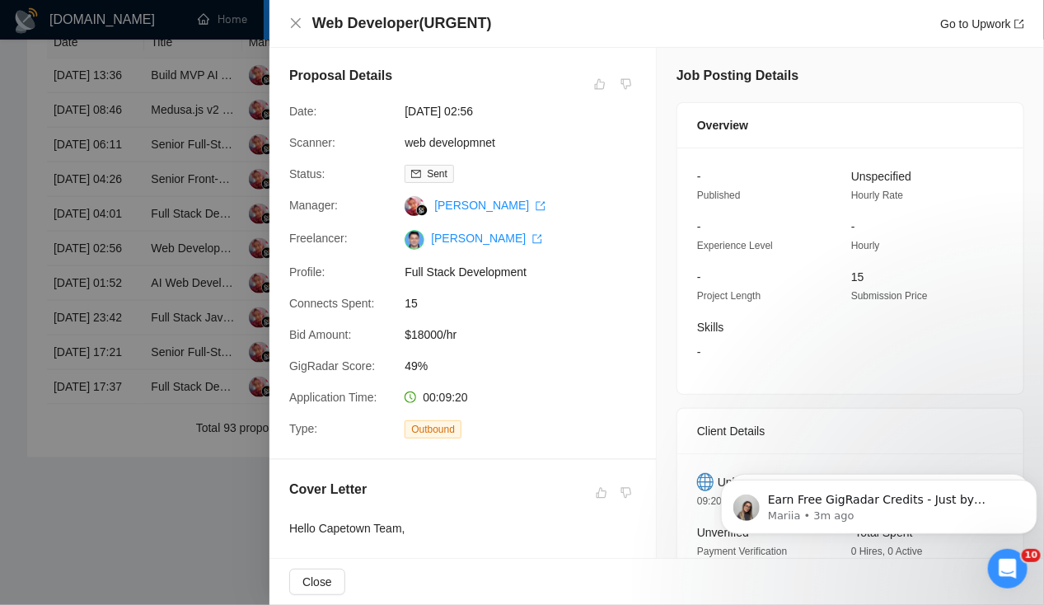
click at [73, 193] on div at bounding box center [522, 302] width 1044 height 605
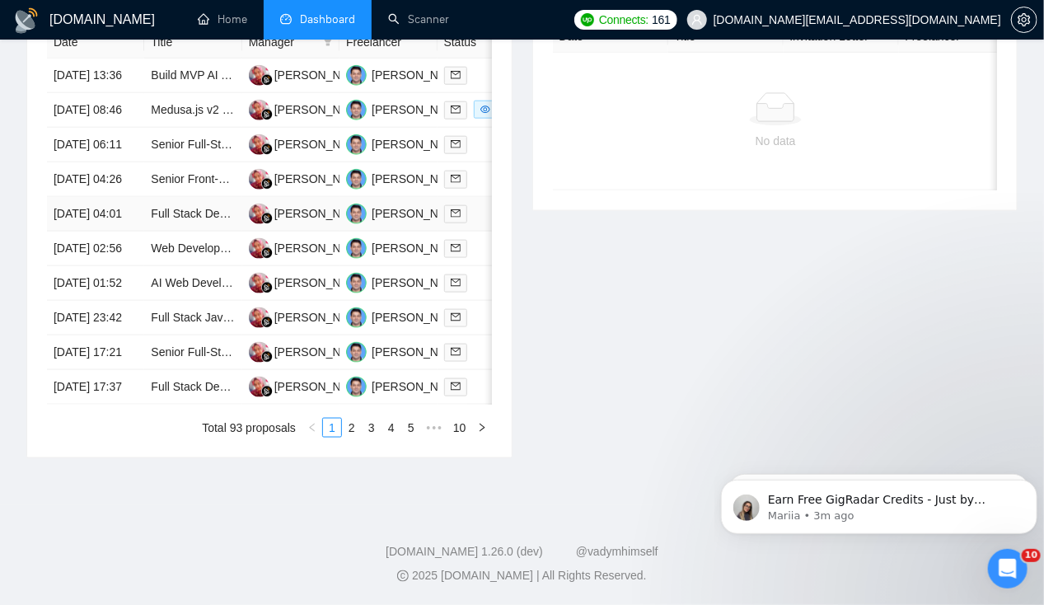
click at [73, 197] on td "[DATE] 04:01" at bounding box center [95, 214] width 97 height 35
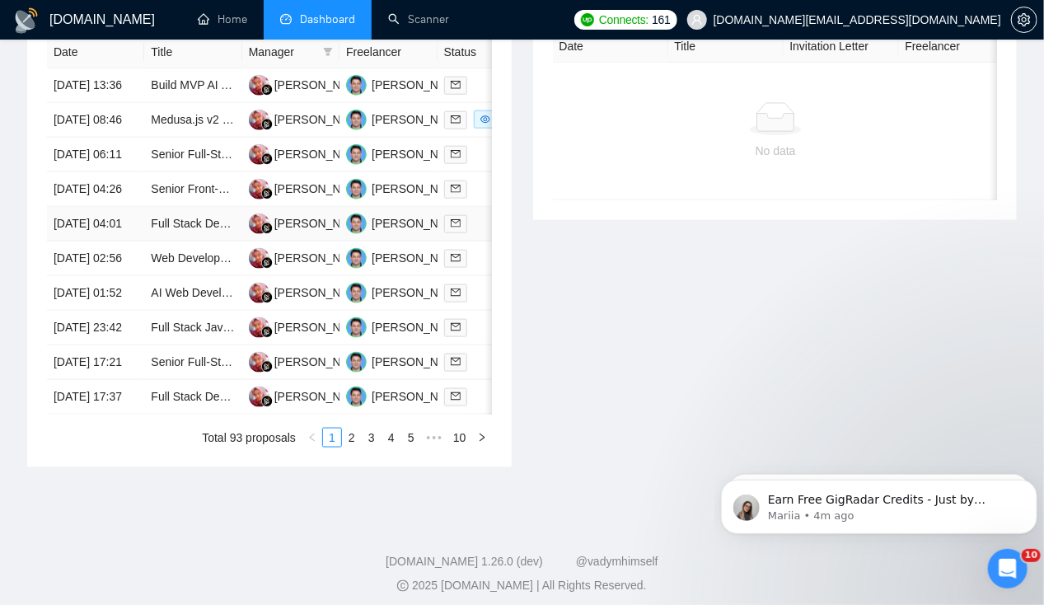
scroll to position [684, 0]
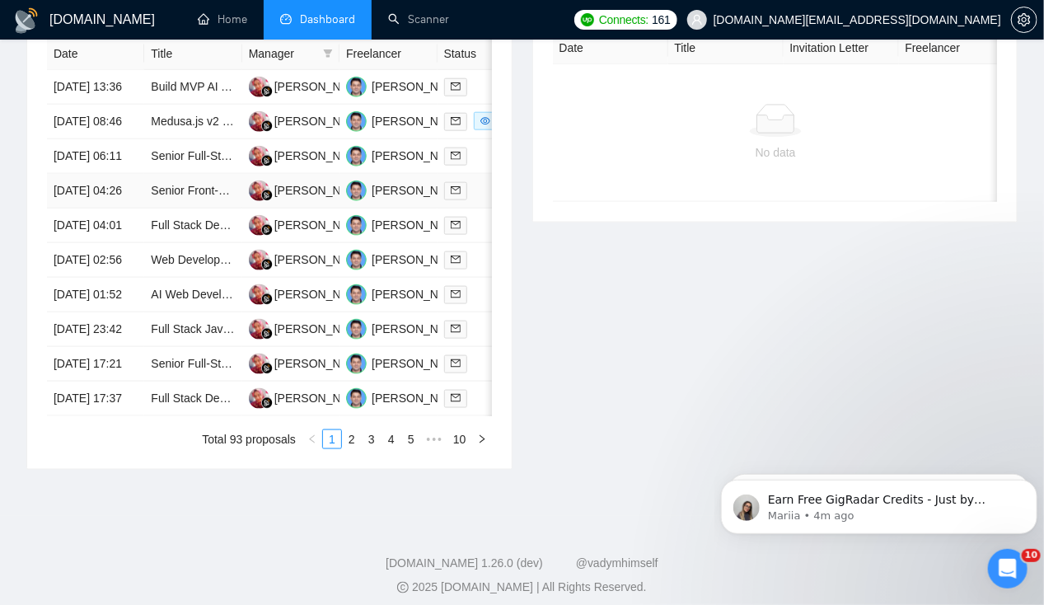
click at [101, 209] on td "[DATE] 04:26" at bounding box center [95, 191] width 97 height 35
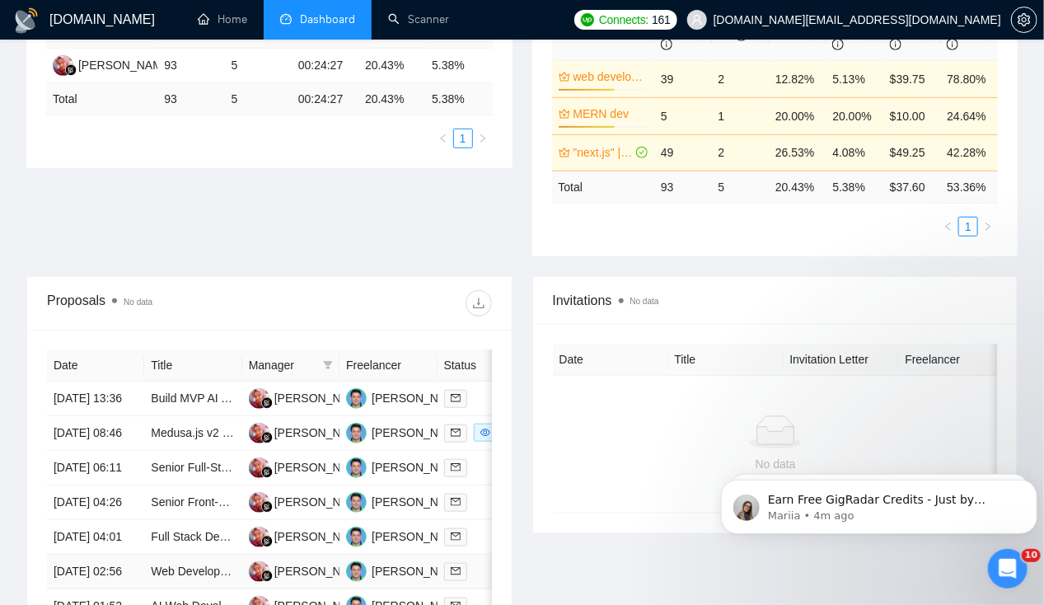
scroll to position [572, 0]
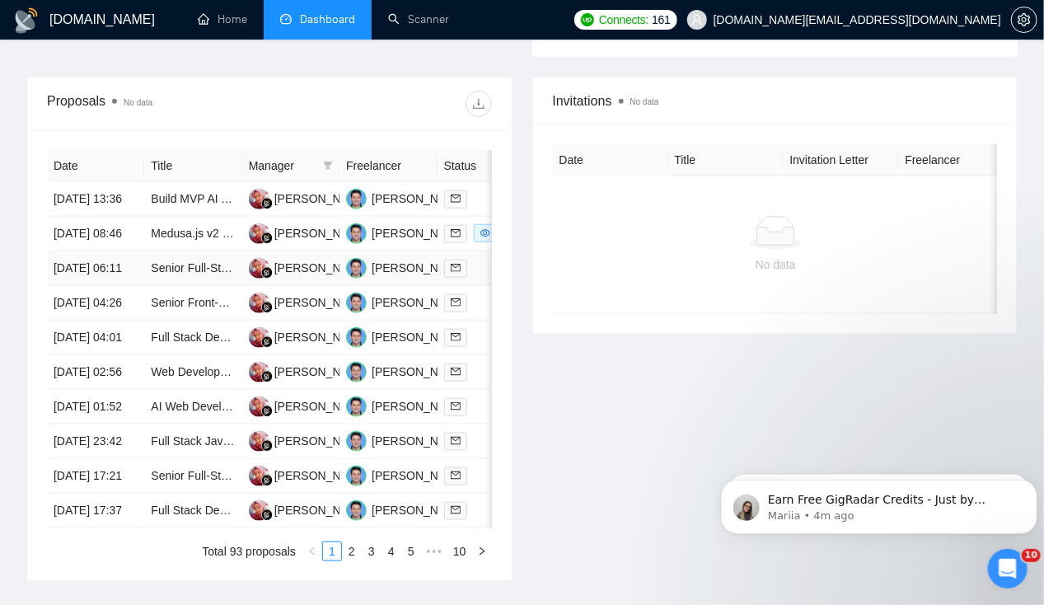
click at [87, 285] on td "[DATE] 06:11" at bounding box center [95, 268] width 97 height 35
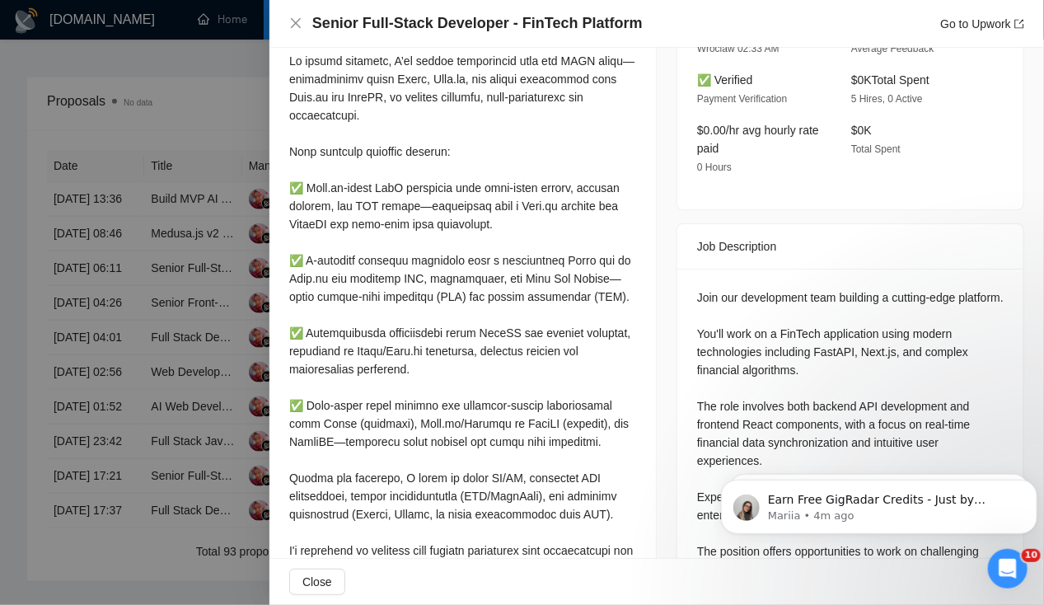
scroll to position [438, 0]
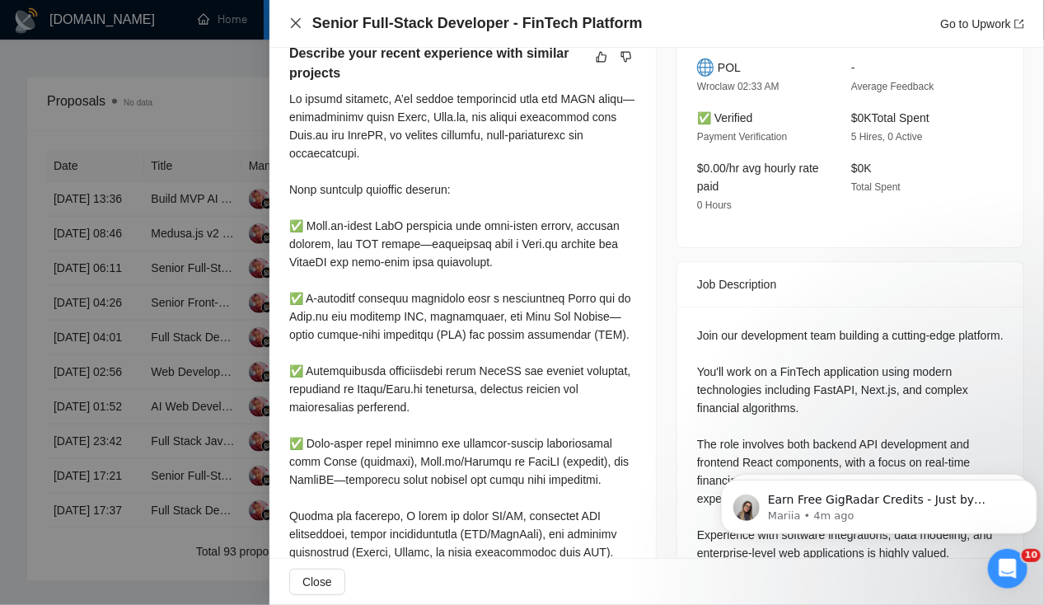
drag, startPoint x: 296, startPoint y: 25, endPoint x: 821, endPoint y: 424, distance: 659.5
click at [821, 424] on div "Senior Full-Stack Developer - FinTech Platform Go to Upwork Proposal Details Da…" at bounding box center [657, 302] width 775 height 605
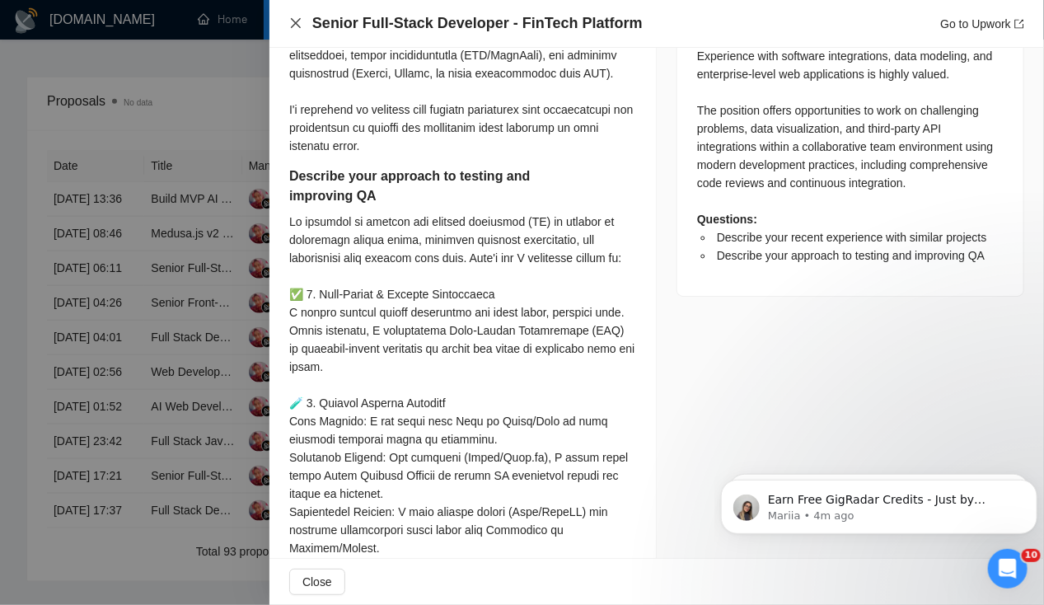
scroll to position [969, 0]
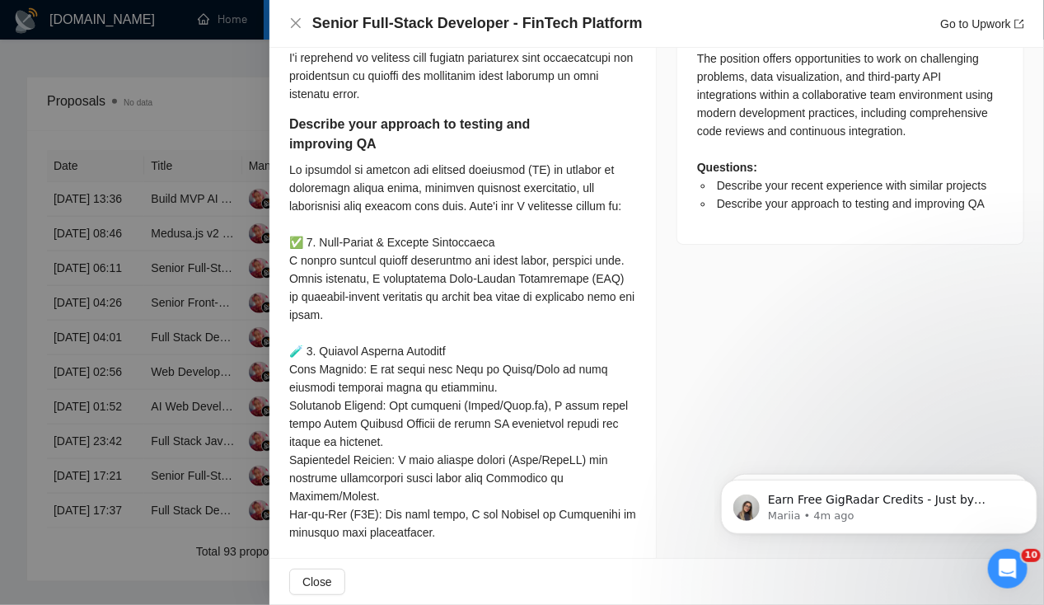
click at [294, 31] on div "Senior Full-Stack Developer - FinTech Platform Go to Upwork" at bounding box center [656, 23] width 735 height 21
click at [293, 15] on div "Senior Full-Stack Developer - FinTech Platform Go to Upwork" at bounding box center [656, 23] width 735 height 21
click at [297, 26] on icon "close" at bounding box center [295, 22] width 13 height 13
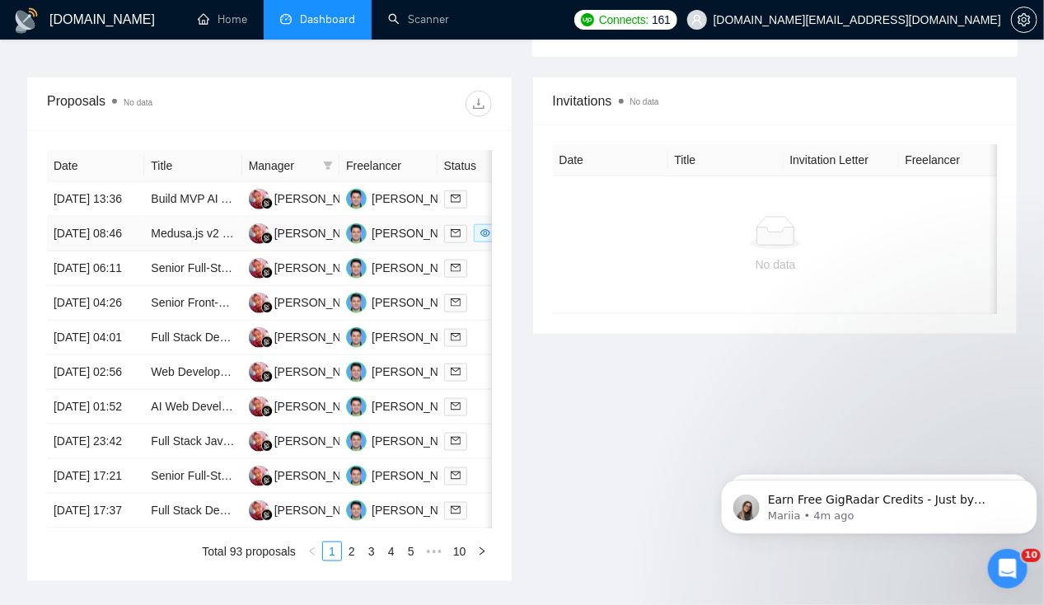
click at [110, 217] on td "[DATE] 08:46" at bounding box center [95, 234] width 97 height 35
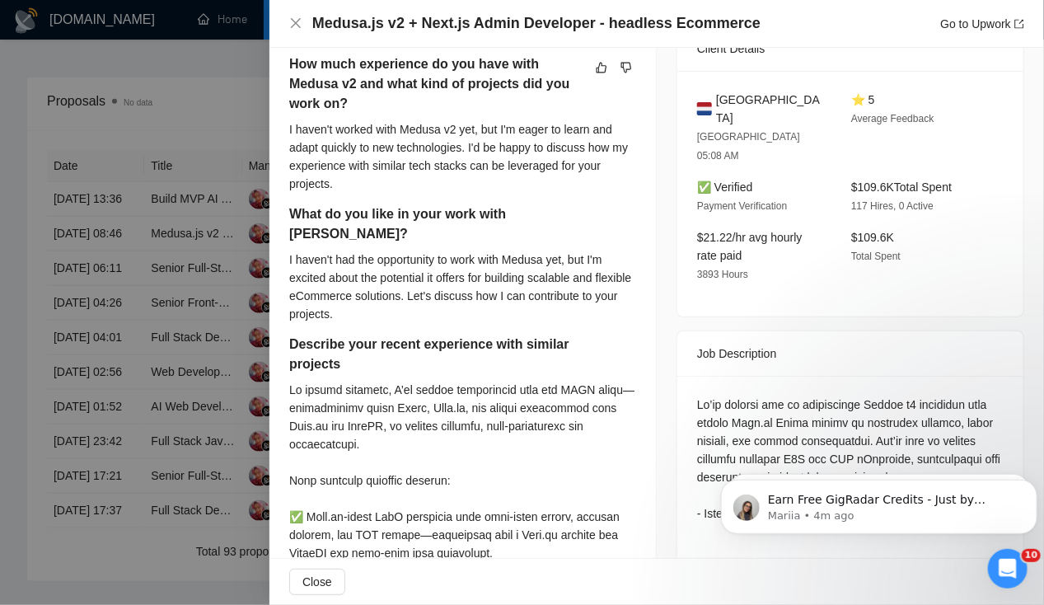
scroll to position [350, 0]
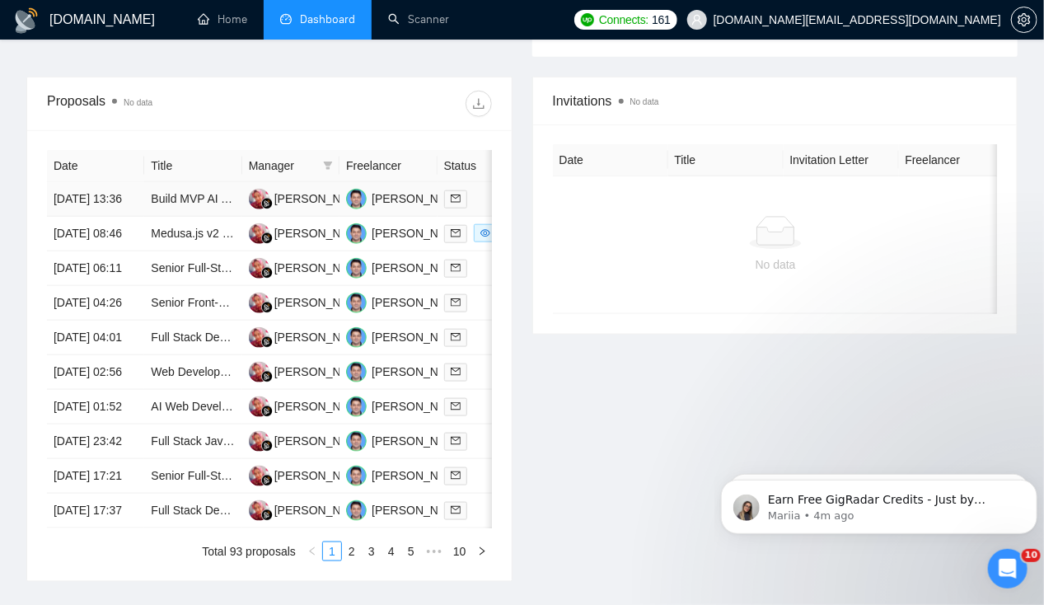
click at [96, 182] on td "[DATE] 13:36" at bounding box center [95, 199] width 97 height 35
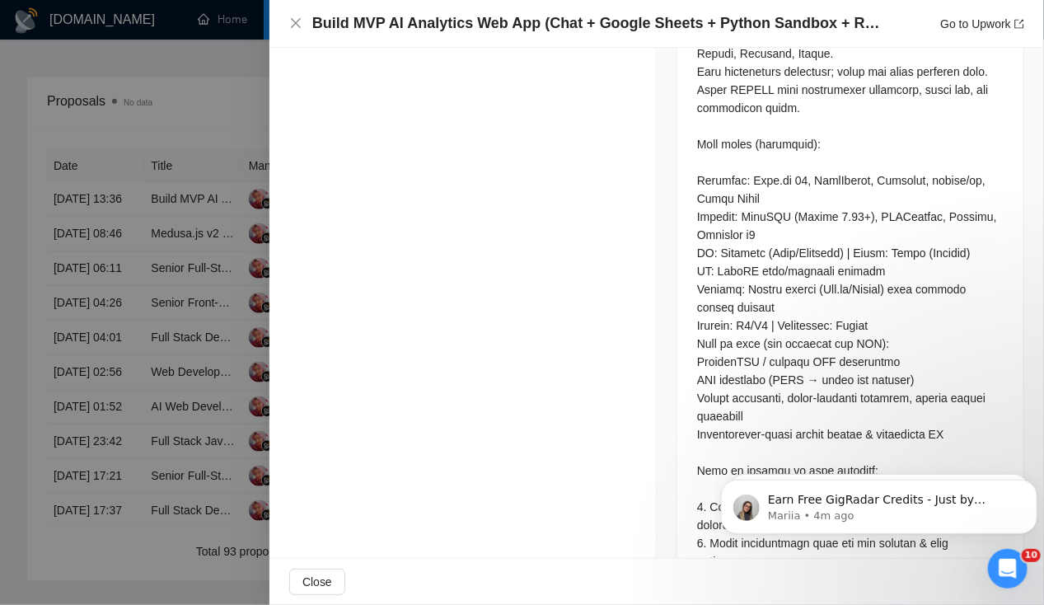
scroll to position [1770, 0]
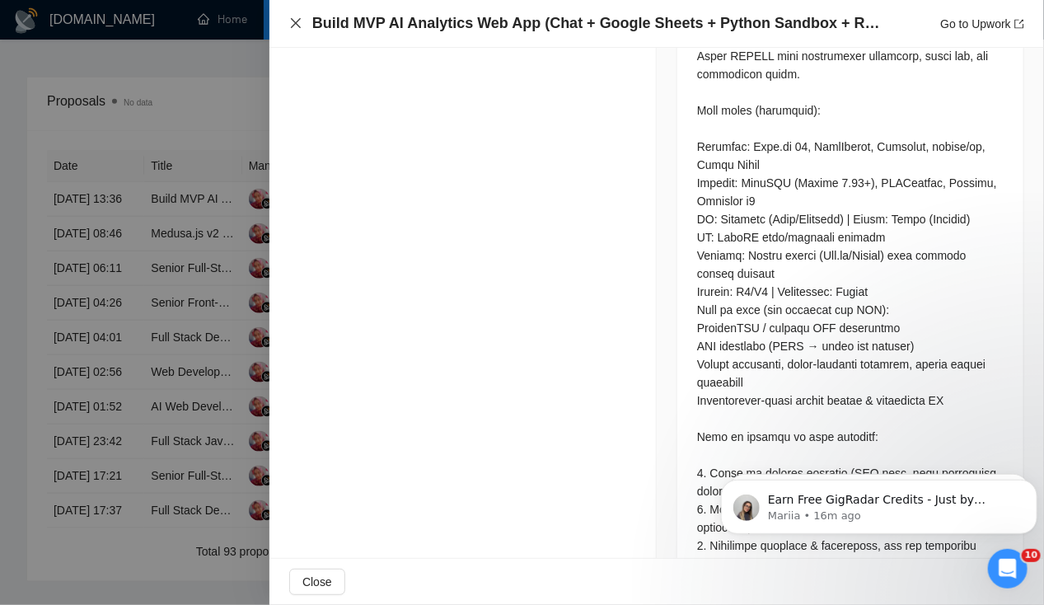
click at [296, 26] on icon "close" at bounding box center [295, 22] width 13 height 13
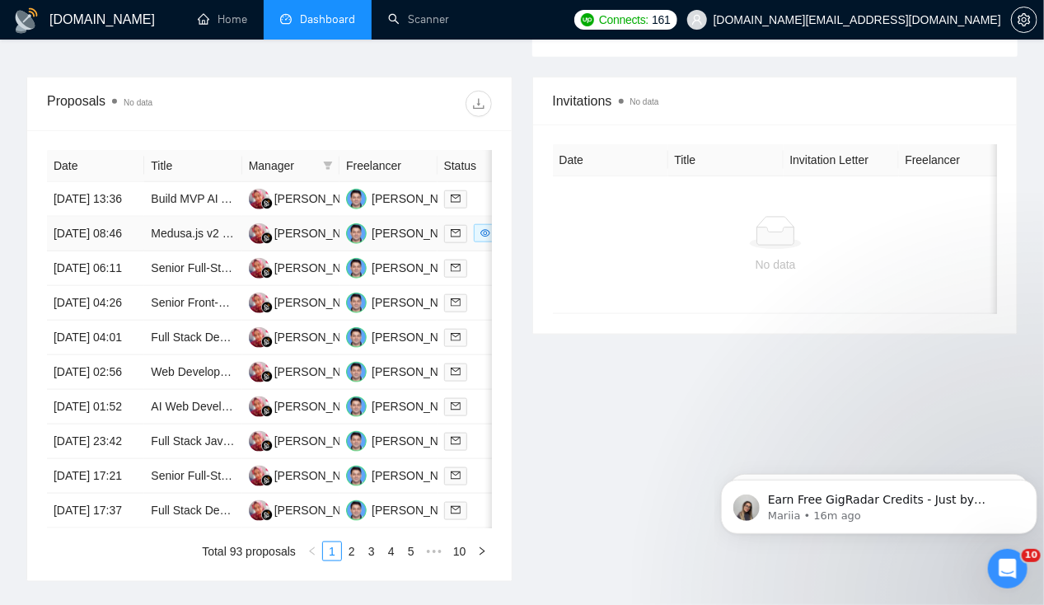
click at [100, 237] on td "[DATE] 08:46" at bounding box center [95, 234] width 97 height 35
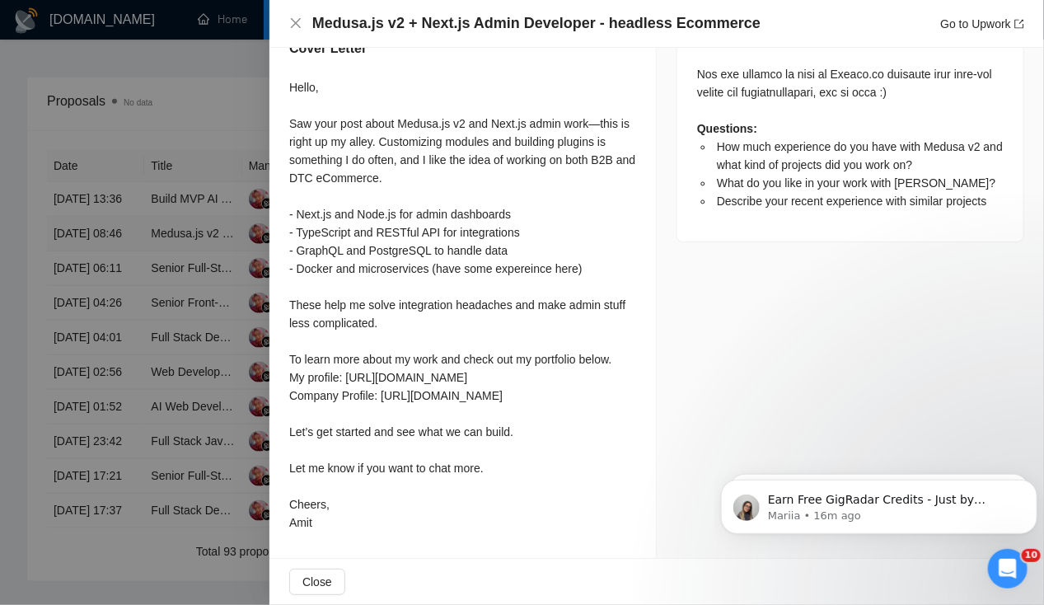
scroll to position [1353, 0]
click at [109, 184] on div at bounding box center [522, 302] width 1044 height 605
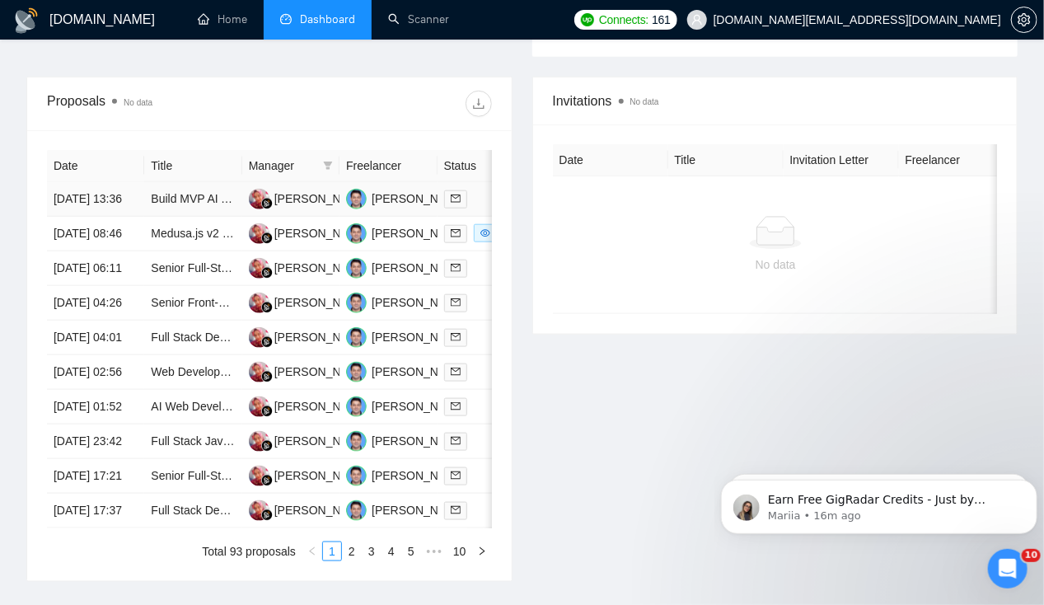
click at [110, 195] on td "[DATE] 13:36" at bounding box center [95, 199] width 97 height 35
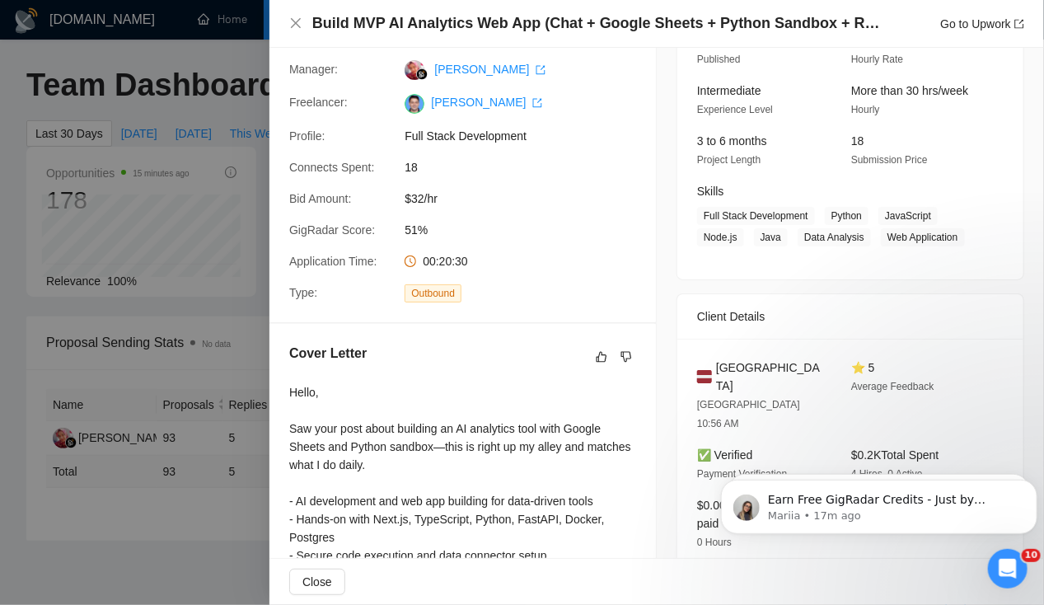
scroll to position [0, 0]
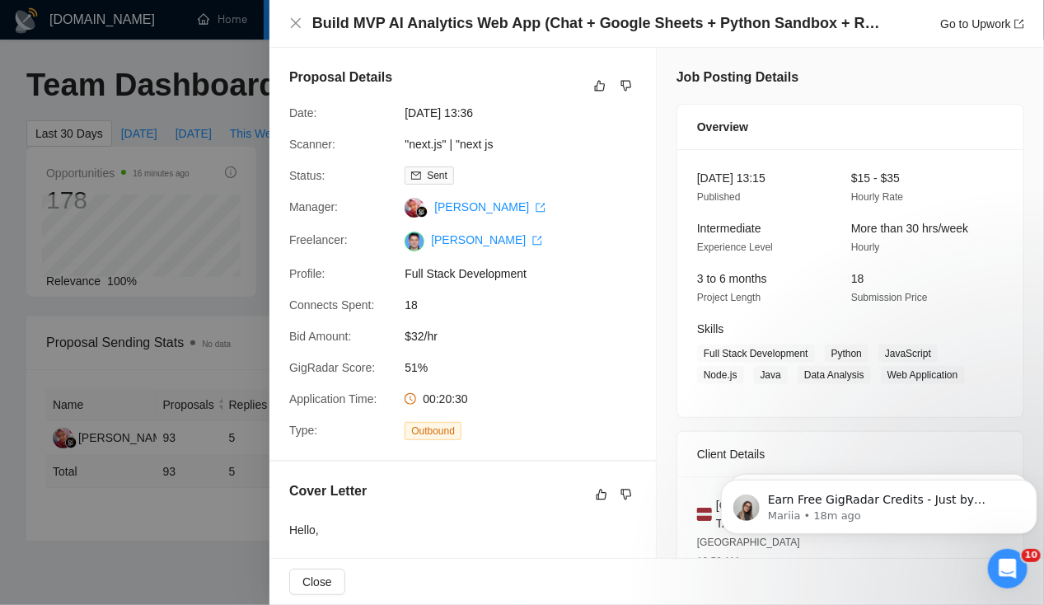
click at [162, 545] on div at bounding box center [522, 302] width 1044 height 605
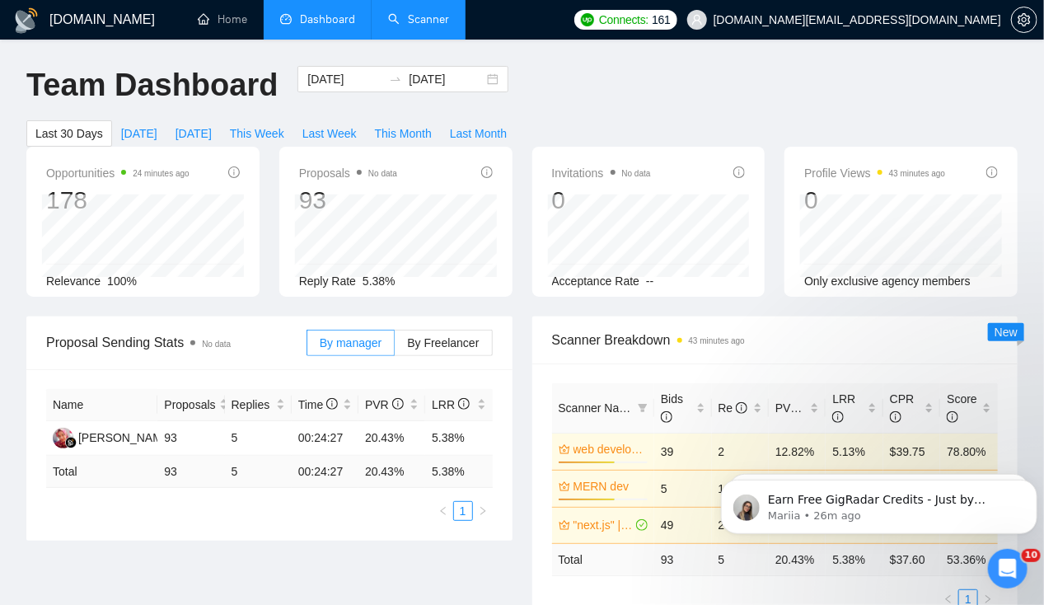
click at [423, 21] on link "Scanner" at bounding box center [418, 19] width 61 height 14
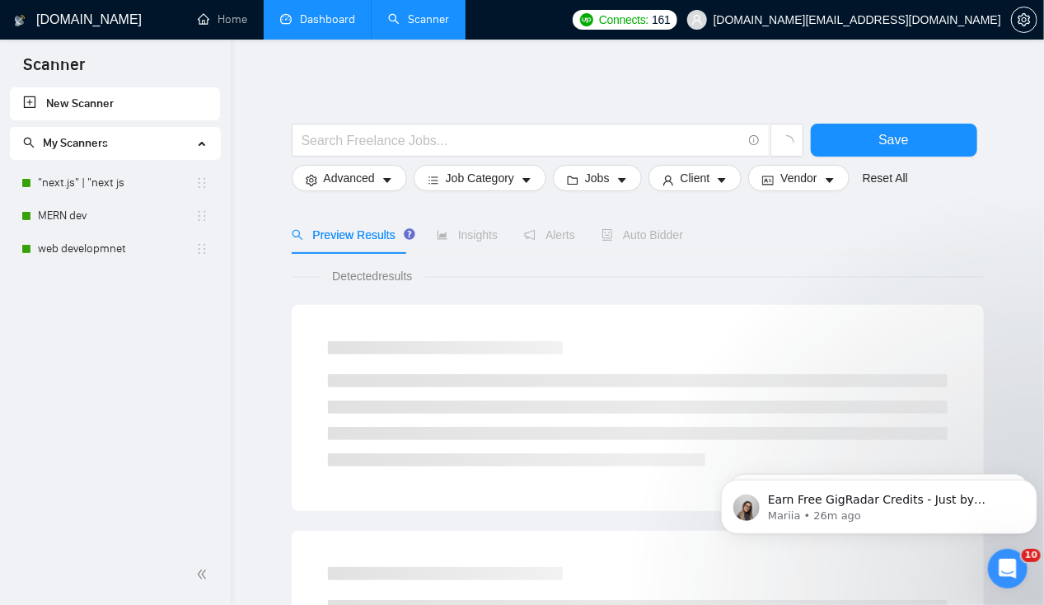
click at [337, 23] on link "Dashboard" at bounding box center [317, 19] width 75 height 14
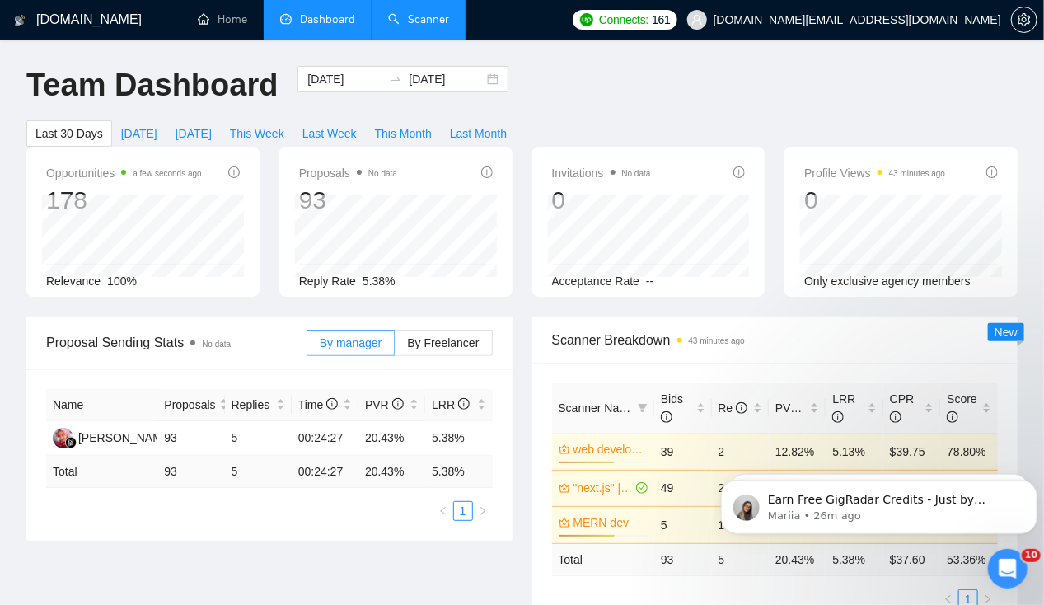
click at [430, 15] on link "Scanner" at bounding box center [418, 19] width 61 height 14
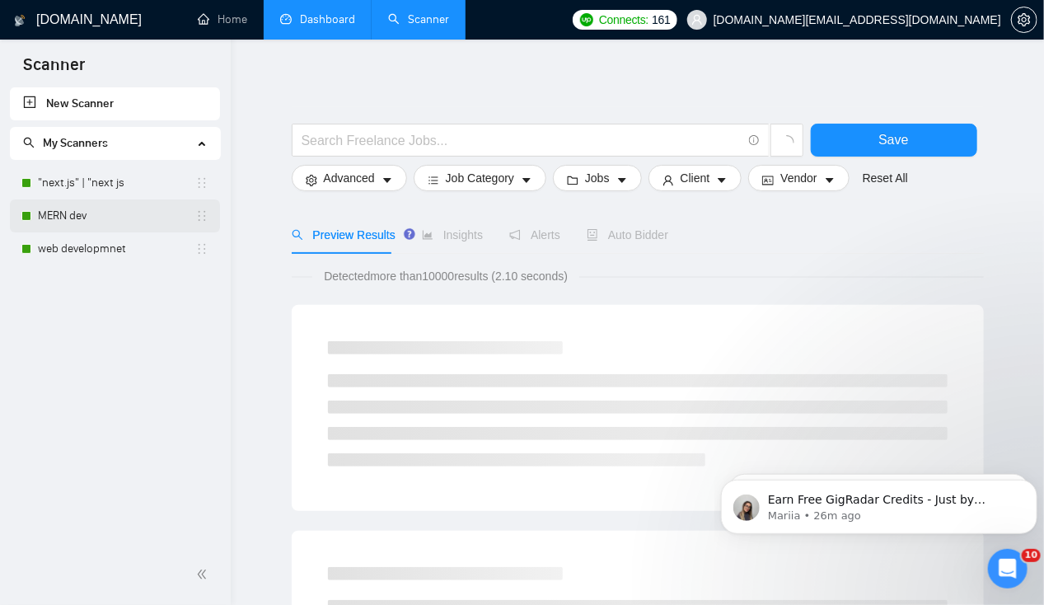
click at [105, 223] on link "MERN dev" at bounding box center [116, 215] width 157 height 33
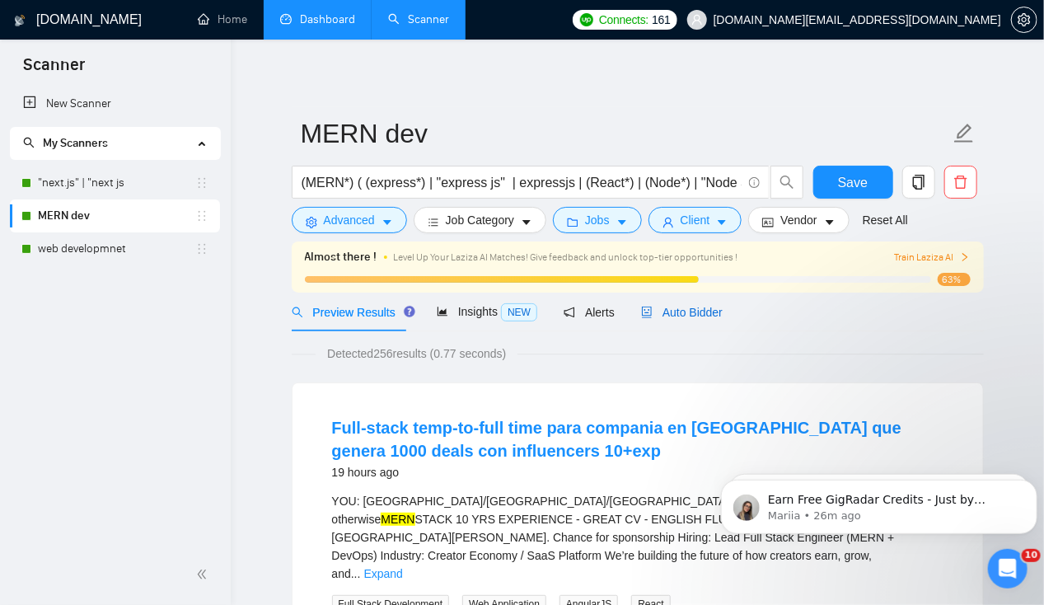
drag, startPoint x: 701, startPoint y: 317, endPoint x: 8, endPoint y: 21, distance: 752.7
click at [701, 317] on span "Auto Bidder" at bounding box center [682, 312] width 82 height 13
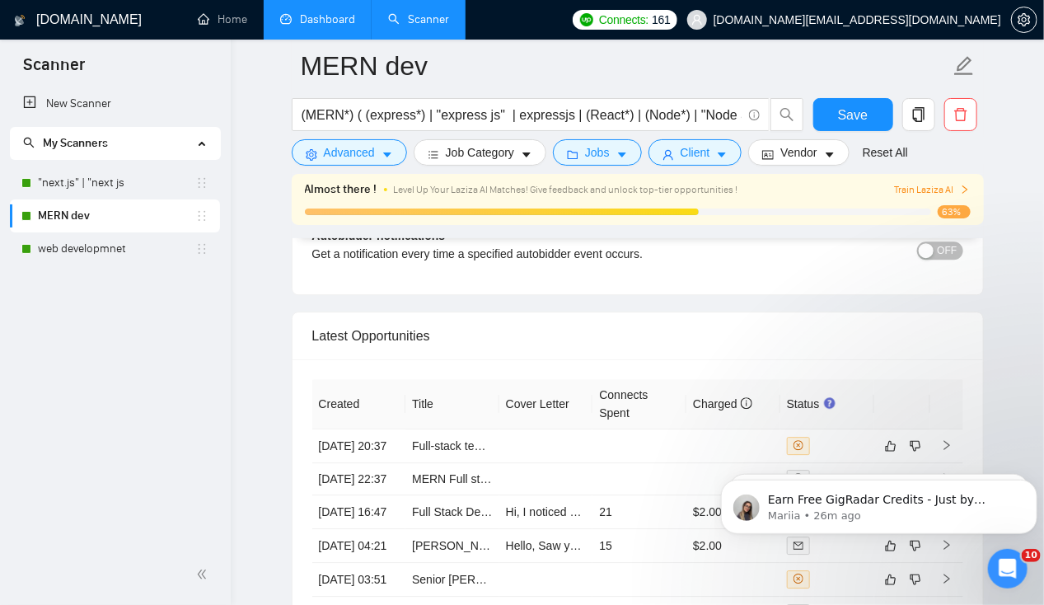
scroll to position [4081, 0]
